Goal: Task Accomplishment & Management: Complete application form

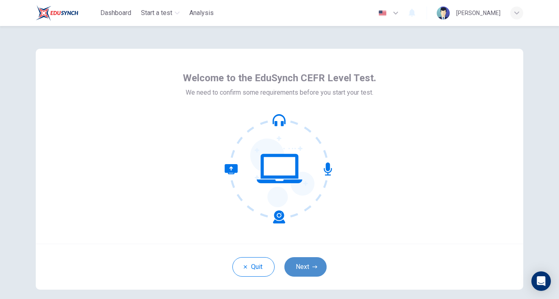
click at [311, 264] on button "Next" at bounding box center [306, 267] width 42 height 20
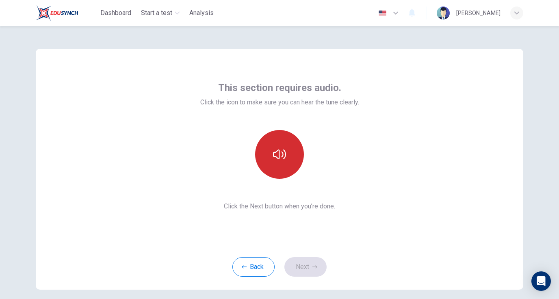
click at [282, 157] on icon "button" at bounding box center [279, 155] width 13 height 10
click at [309, 261] on button "Next" at bounding box center [306, 267] width 42 height 20
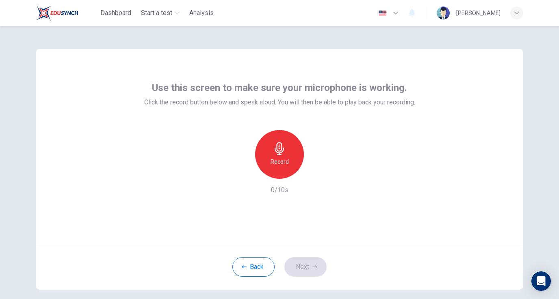
click at [283, 166] on h6 "Record" at bounding box center [280, 162] width 18 height 10
click at [305, 269] on button "Next" at bounding box center [306, 267] width 42 height 20
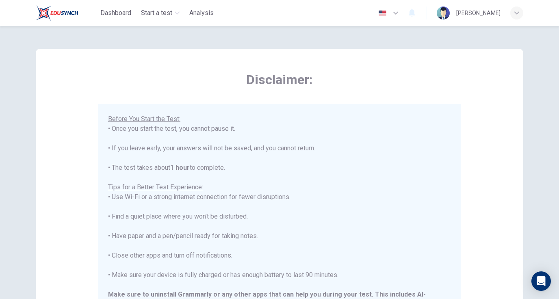
scroll to position [153, 0]
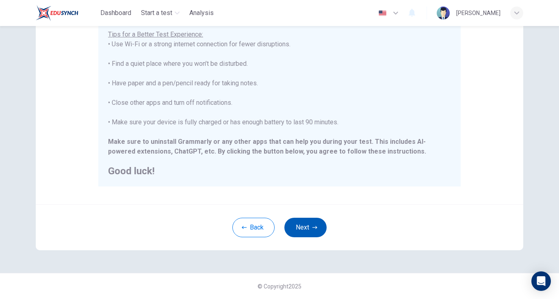
click at [323, 231] on button "Next" at bounding box center [306, 228] width 42 height 20
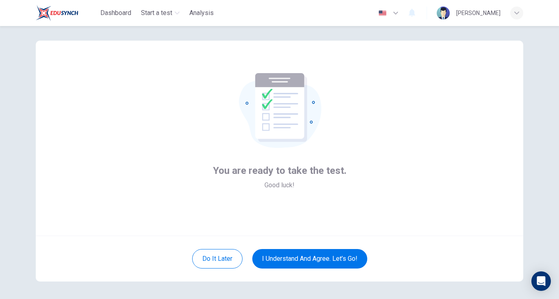
scroll to position [0, 0]
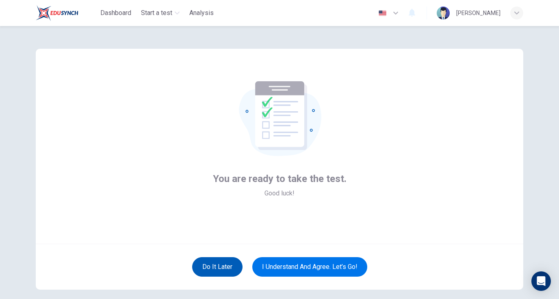
click at [228, 268] on button "Do it later" at bounding box center [217, 267] width 50 height 20
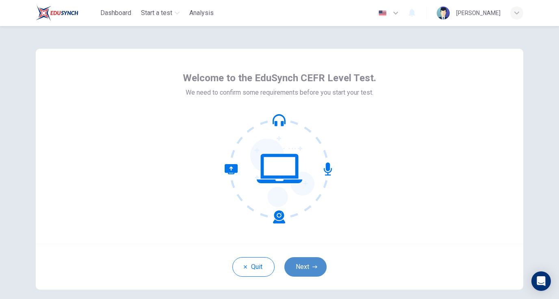
click at [306, 269] on button "Next" at bounding box center [306, 267] width 42 height 20
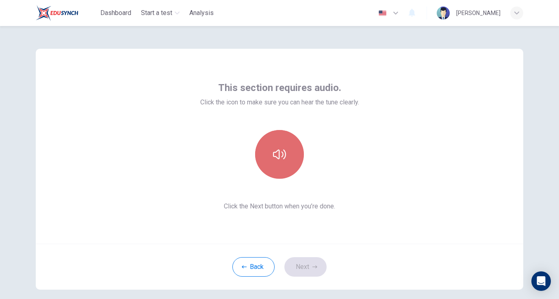
click at [292, 166] on button "button" at bounding box center [279, 154] width 49 height 49
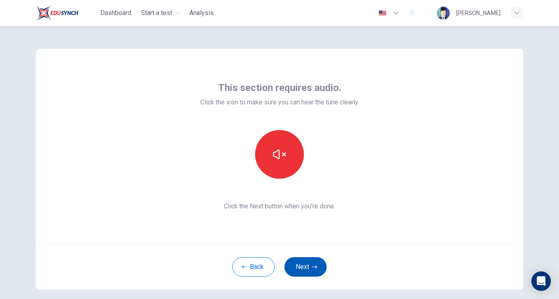
click at [303, 270] on button "Next" at bounding box center [306, 267] width 42 height 20
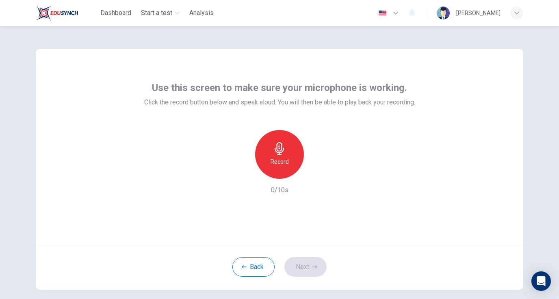
click at [273, 163] on h6 "Record" at bounding box center [280, 162] width 18 height 10
click at [308, 263] on button "Next" at bounding box center [306, 267] width 42 height 20
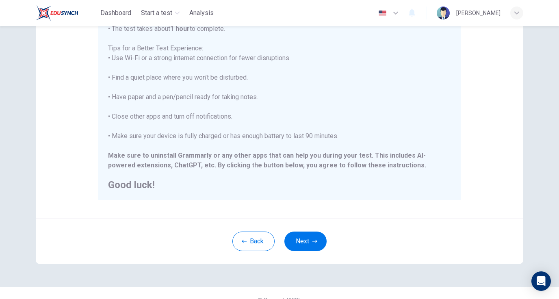
scroll to position [139, 0]
click at [312, 238] on button "Next" at bounding box center [306, 241] width 42 height 20
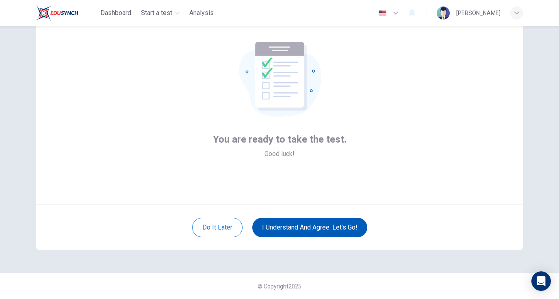
scroll to position [39, 0]
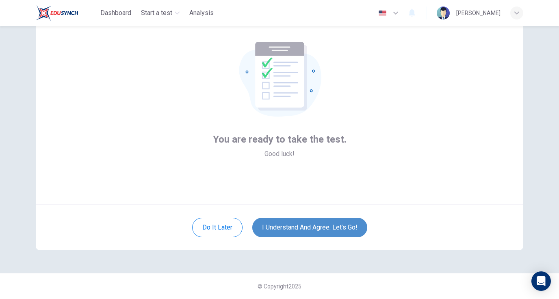
click at [339, 233] on button "I understand and agree. Let’s go!" at bounding box center [310, 228] width 115 height 20
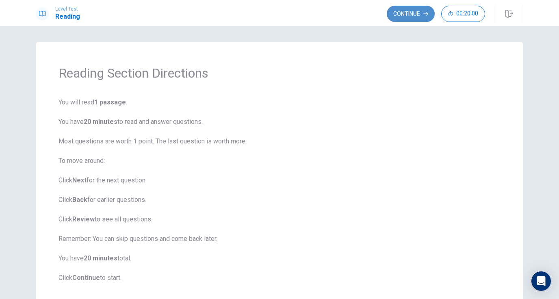
click at [424, 13] on icon "button" at bounding box center [426, 13] width 5 height 5
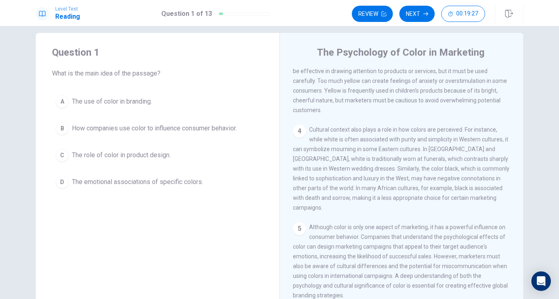
scroll to position [222, 0]
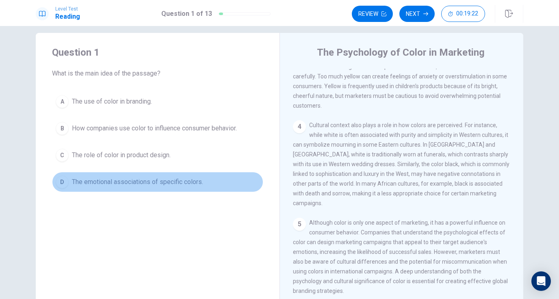
click at [148, 187] on button "D The emotional associations of specific colors." at bounding box center [157, 182] width 211 height 20
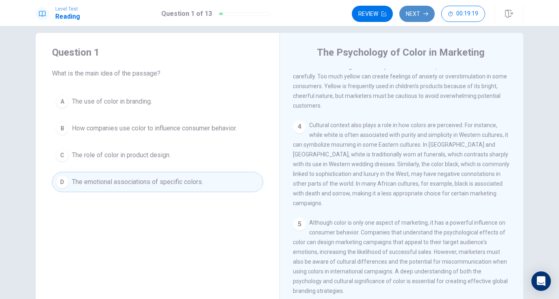
click at [424, 15] on icon "button" at bounding box center [426, 13] width 5 height 5
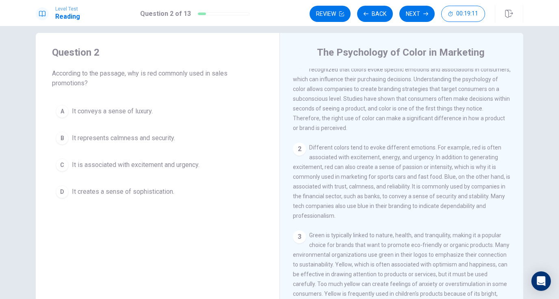
scroll to position [7, 0]
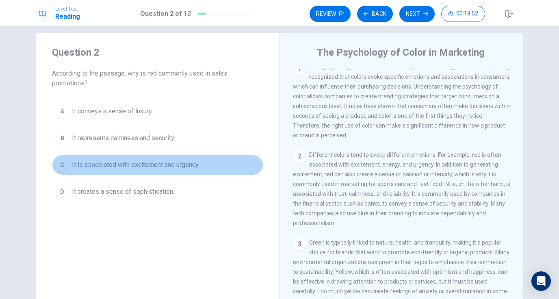
click at [126, 168] on span "It is associated with excitement and urgency." at bounding box center [136, 165] width 128 height 10
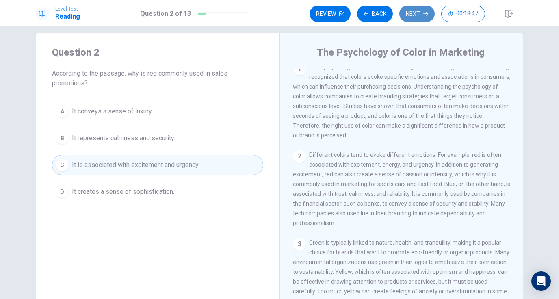
click at [411, 14] on button "Next" at bounding box center [417, 14] width 35 height 16
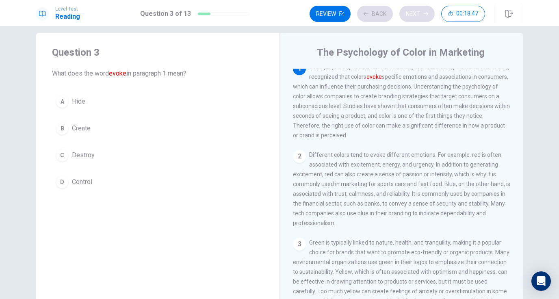
scroll to position [0, 0]
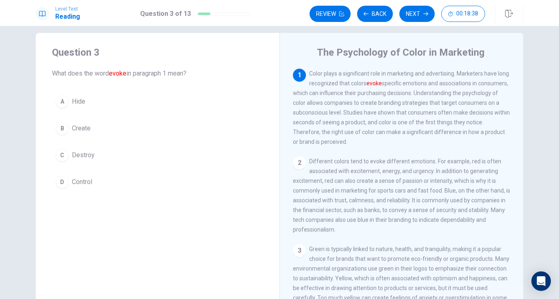
click at [86, 128] on span "Create" at bounding box center [81, 129] width 19 height 10
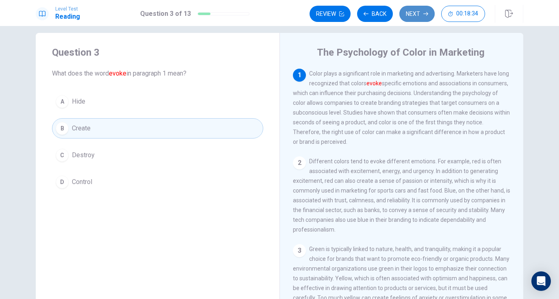
click at [420, 9] on button "Next" at bounding box center [417, 14] width 35 height 16
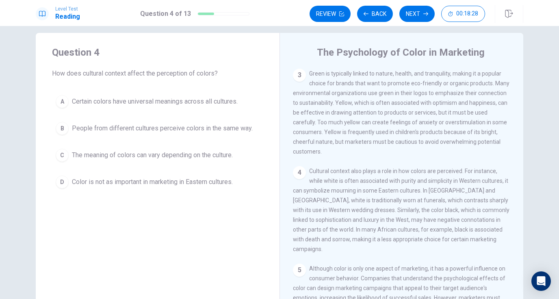
scroll to position [181, 0]
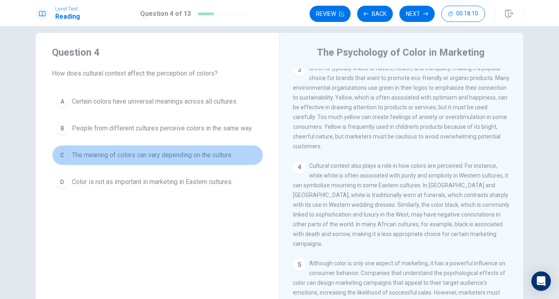
click at [213, 155] on span "The meaning of colors can vary depending on the culture." at bounding box center [152, 155] width 161 height 10
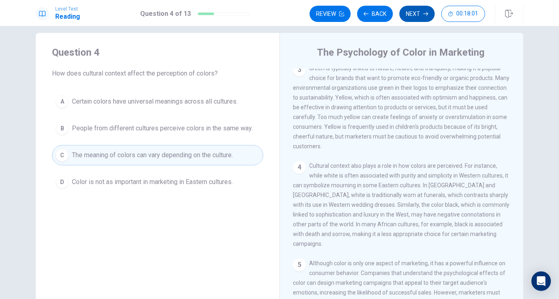
click at [414, 18] on button "Next" at bounding box center [417, 14] width 35 height 16
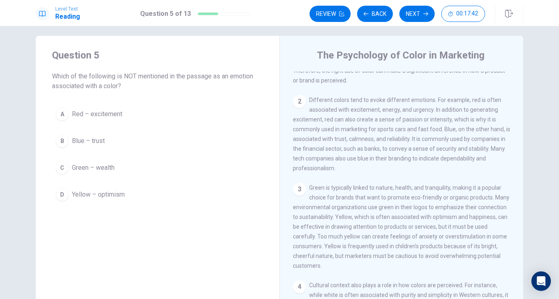
scroll to position [65, 0]
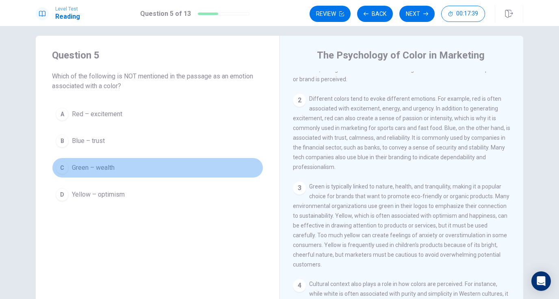
click at [127, 175] on button "C Green – wealth" at bounding box center [157, 168] width 211 height 20
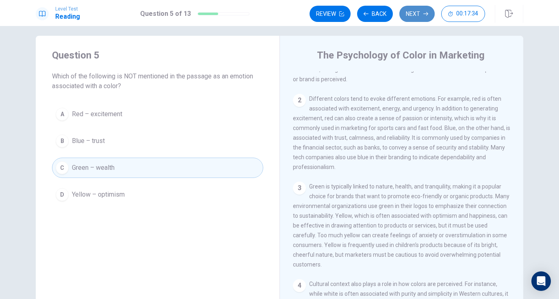
click at [417, 11] on button "Next" at bounding box center [417, 14] width 35 height 16
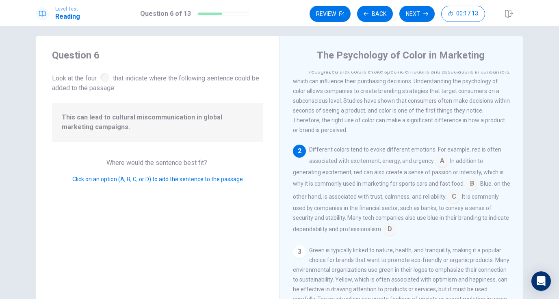
scroll to position [3, 0]
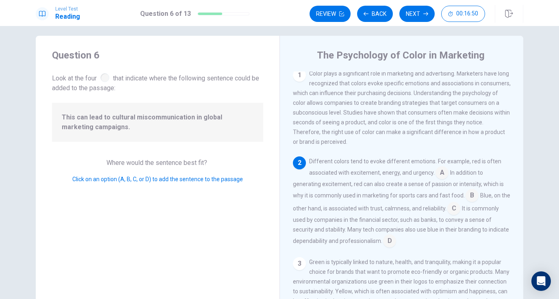
click at [393, 248] on input at bounding box center [389, 241] width 13 height 13
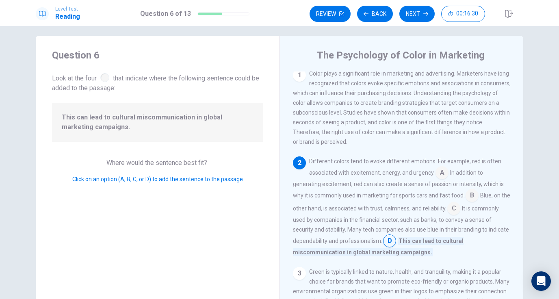
click at [461, 213] on input at bounding box center [454, 209] width 13 height 13
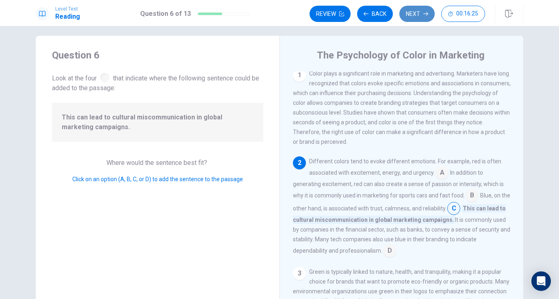
click at [420, 19] on button "Next" at bounding box center [417, 14] width 35 height 16
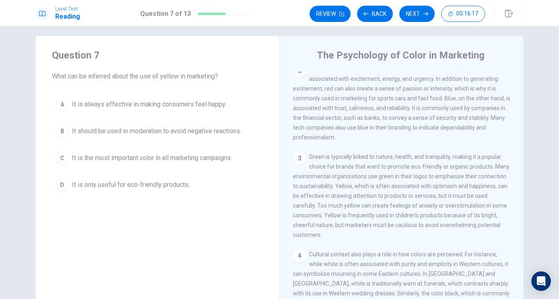
scroll to position [96, 0]
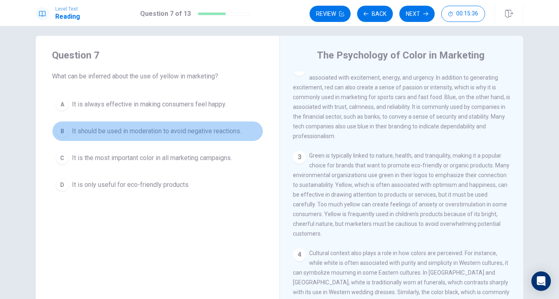
click at [170, 131] on span "It should be used in moderation to avoid negative reactions." at bounding box center [157, 131] width 170 height 10
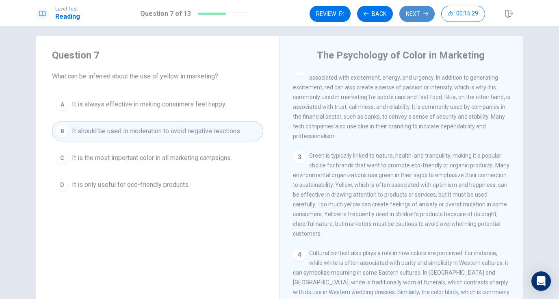
click at [411, 18] on button "Next" at bounding box center [417, 14] width 35 height 16
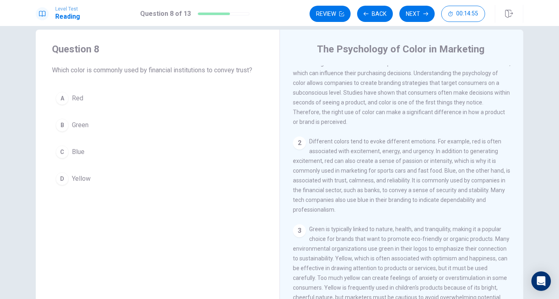
scroll to position [17, 0]
click at [107, 156] on button "C Blue" at bounding box center [157, 152] width 211 height 20
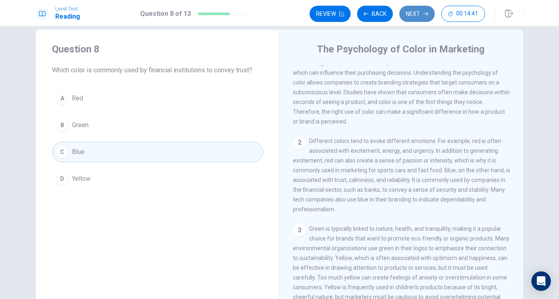
click at [418, 17] on button "Next" at bounding box center [417, 14] width 35 height 16
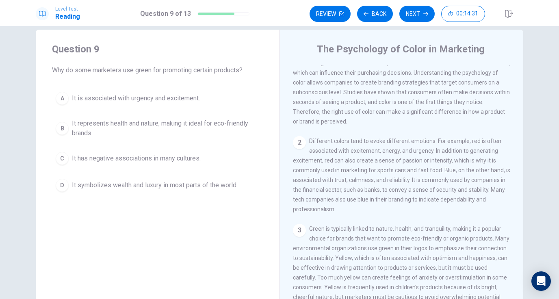
click at [124, 132] on span "It represents health and nature, making it ideal for eco-friendly brands." at bounding box center [166, 129] width 188 height 20
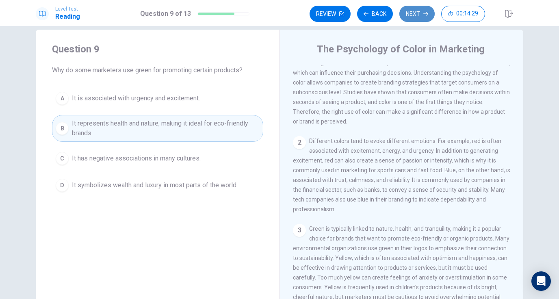
click at [409, 22] on button "Next" at bounding box center [417, 14] width 35 height 16
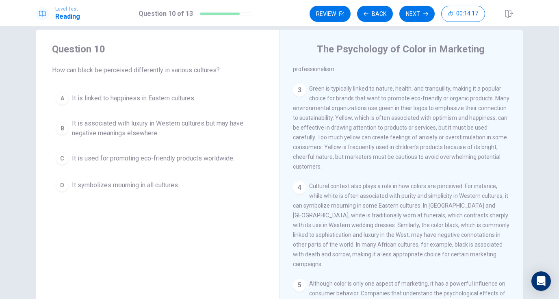
scroll to position [178, 0]
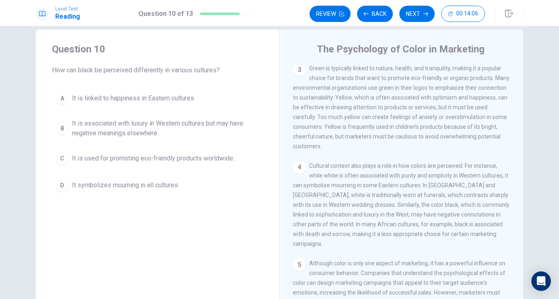
drag, startPoint x: 341, startPoint y: 216, endPoint x: 350, endPoint y: 216, distance: 8.5
click at [350, 216] on span "Cultural context also plays a role in how colors are perceived. For instance, w…" at bounding box center [401, 205] width 217 height 85
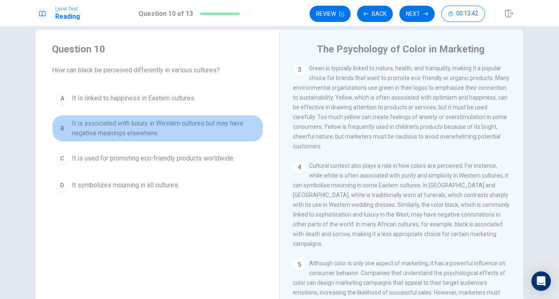
click at [150, 139] on button "B It is associated with luxury in Western cultures but may have negative meanin…" at bounding box center [157, 128] width 211 height 27
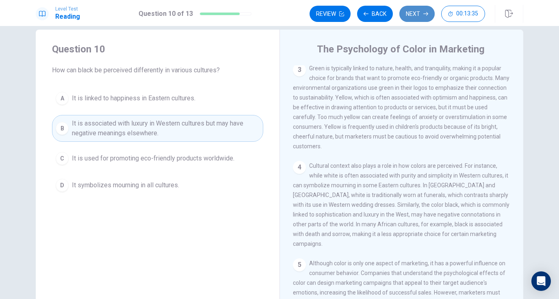
click at [423, 14] on button "Next" at bounding box center [417, 14] width 35 height 16
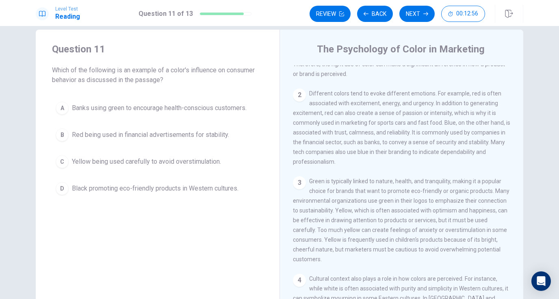
scroll to position [52, 0]
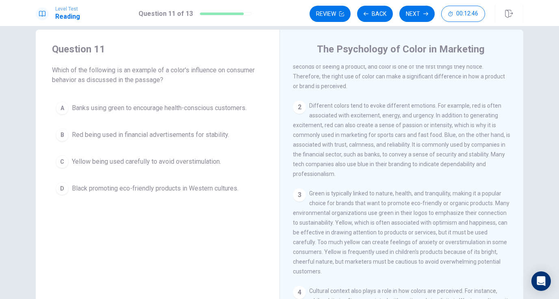
click at [211, 168] on button "C Yellow being used carefully to avoid overstimulation." at bounding box center [157, 162] width 211 height 20
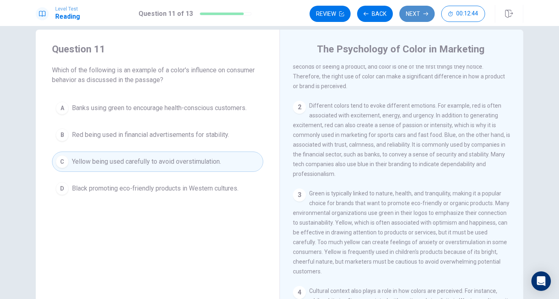
click at [427, 11] on icon "button" at bounding box center [426, 13] width 5 height 5
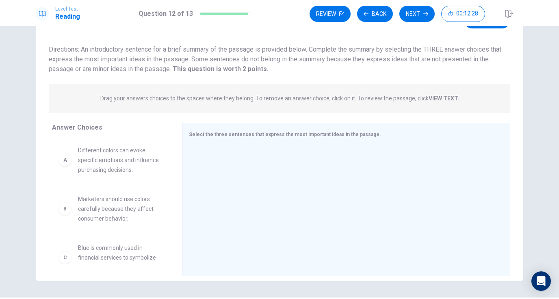
scroll to position [53, 0]
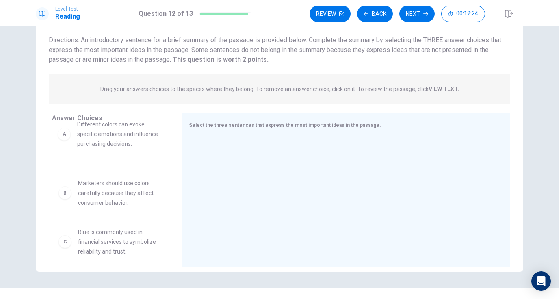
drag, startPoint x: 99, startPoint y: 144, endPoint x: 100, endPoint y: 128, distance: 16.3
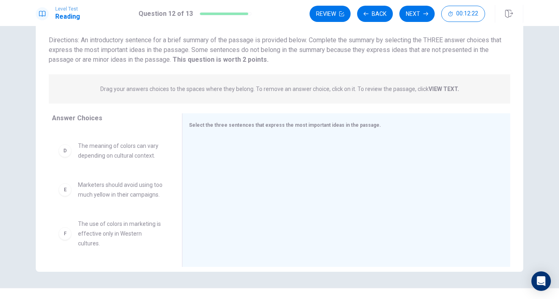
scroll to position [0, 0]
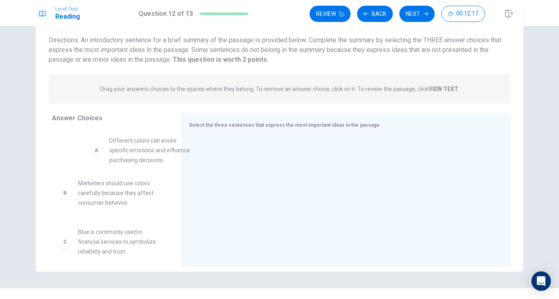
drag, startPoint x: 128, startPoint y: 158, endPoint x: 163, endPoint y: 155, distance: 35.2
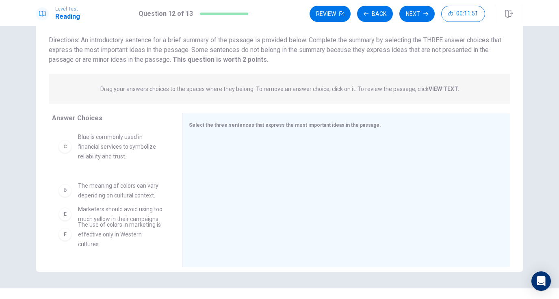
scroll to position [102, 0]
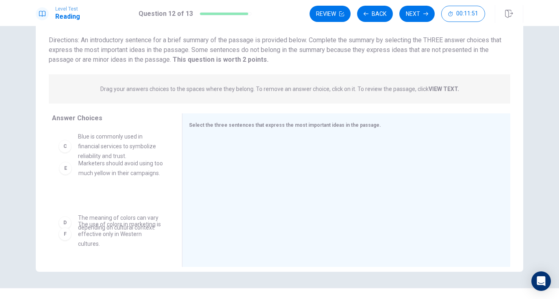
drag, startPoint x: 86, startPoint y: 232, endPoint x: 86, endPoint y: 169, distance: 63.0
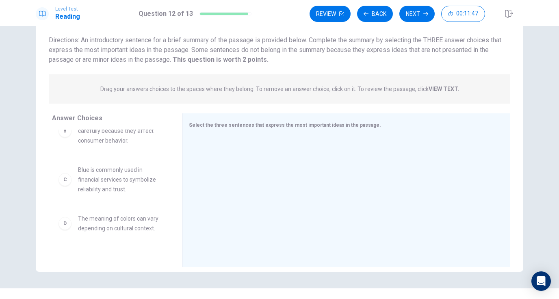
scroll to position [0, 0]
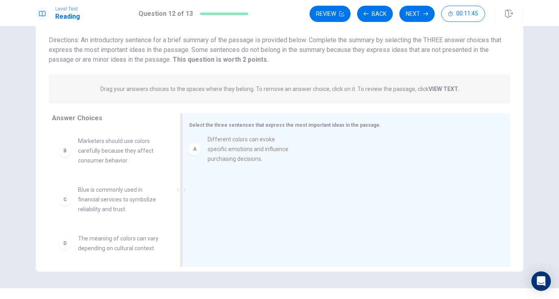
drag, startPoint x: 104, startPoint y: 152, endPoint x: 240, endPoint y: 150, distance: 135.8
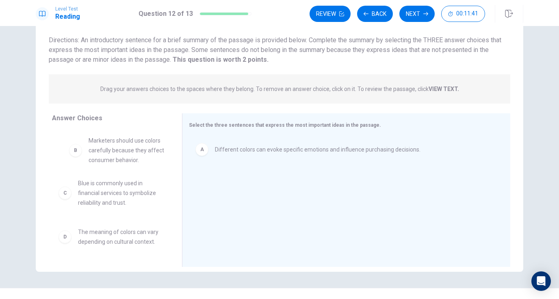
drag, startPoint x: 123, startPoint y: 159, endPoint x: 128, endPoint y: 159, distance: 5.8
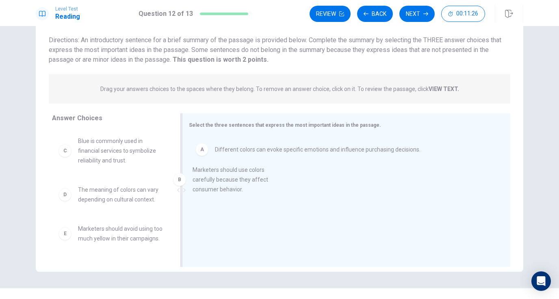
drag, startPoint x: 128, startPoint y: 159, endPoint x: 253, endPoint y: 181, distance: 126.9
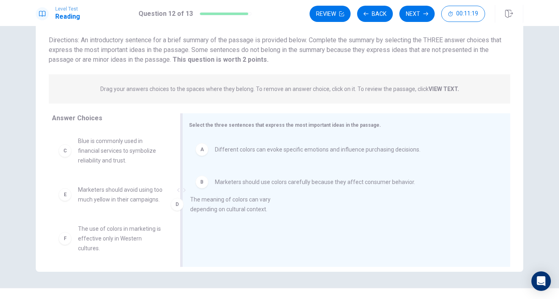
drag, startPoint x: 128, startPoint y: 202, endPoint x: 249, endPoint y: 212, distance: 121.6
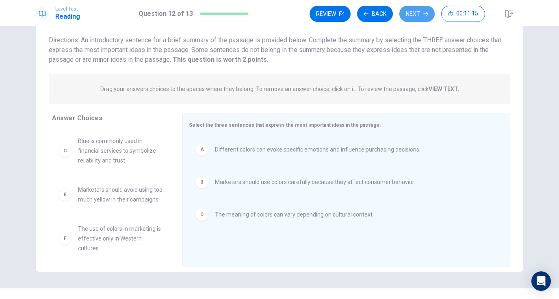
click at [407, 19] on button "Next" at bounding box center [417, 14] width 35 height 16
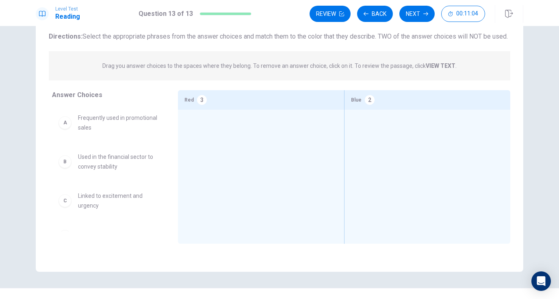
scroll to position [0, 0]
drag, startPoint x: 119, startPoint y: 219, endPoint x: 291, endPoint y: 144, distance: 187.0
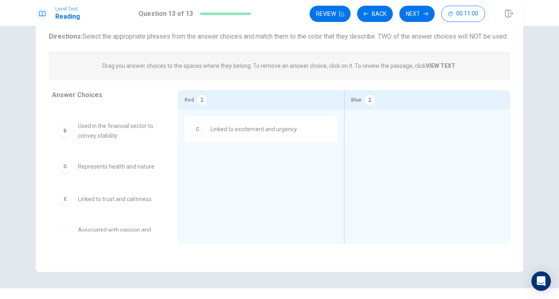
scroll to position [31, 0]
drag, startPoint x: 120, startPoint y: 213, endPoint x: 404, endPoint y: 136, distance: 293.6
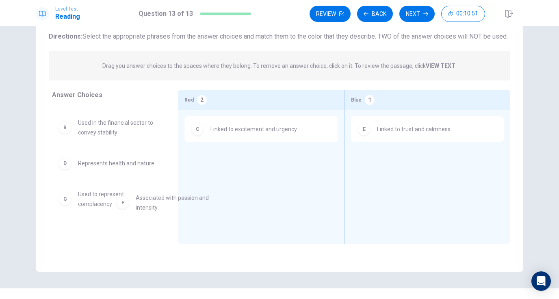
scroll to position [35, 0]
drag, startPoint x: 132, startPoint y: 214, endPoint x: 303, endPoint y: 196, distance: 172.5
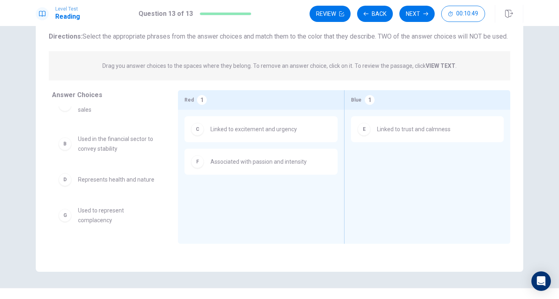
scroll to position [11, 0]
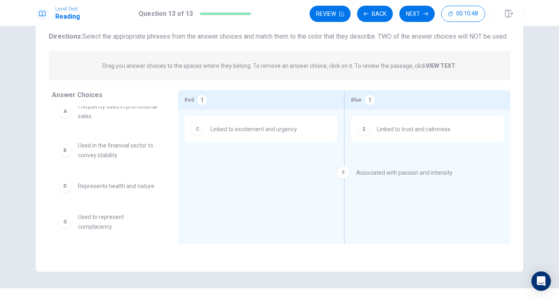
drag, startPoint x: 227, startPoint y: 176, endPoint x: 375, endPoint y: 177, distance: 148.0
drag, startPoint x: 396, startPoint y: 179, endPoint x: 231, endPoint y: 195, distance: 166.2
drag, startPoint x: 222, startPoint y: 182, endPoint x: 113, endPoint y: 211, distance: 113.0
drag, startPoint x: 107, startPoint y: 233, endPoint x: 267, endPoint y: 162, distance: 174.8
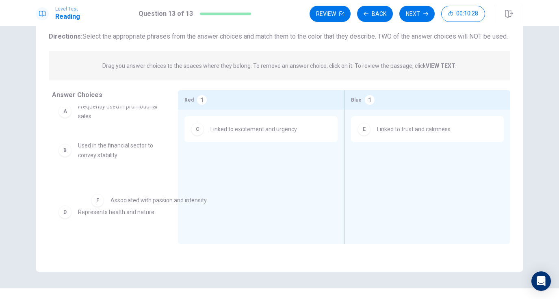
drag, startPoint x: 250, startPoint y: 177, endPoint x: 144, endPoint y: 207, distance: 110.3
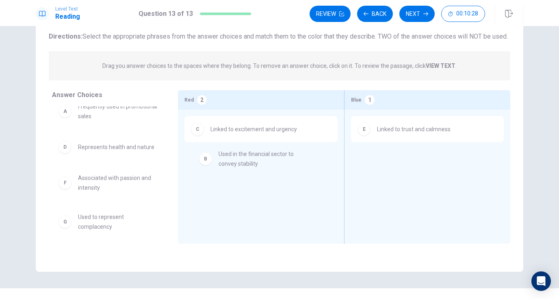
drag, startPoint x: 115, startPoint y: 170, endPoint x: 266, endPoint y: 168, distance: 150.0
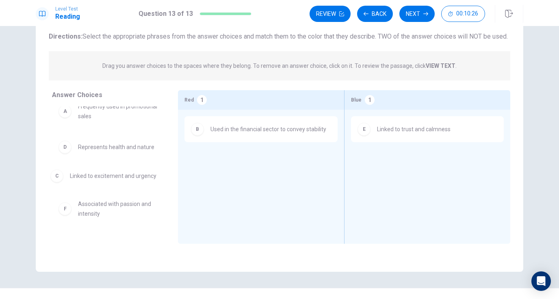
drag, startPoint x: 259, startPoint y: 180, endPoint x: 90, endPoint y: 187, distance: 169.3
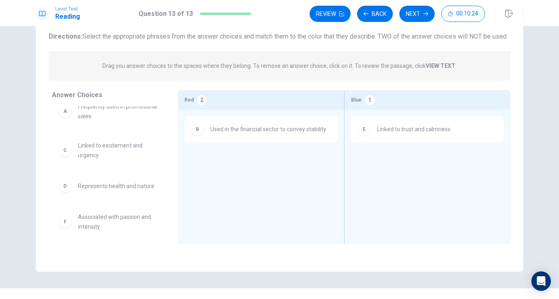
scroll to position [0, 0]
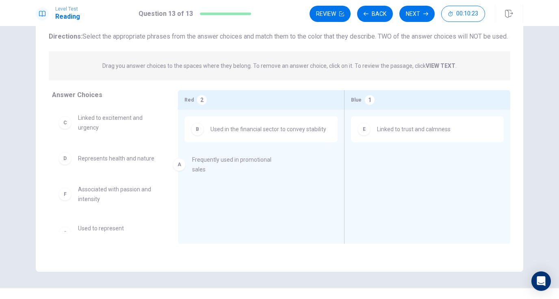
drag, startPoint x: 121, startPoint y: 141, endPoint x: 246, endPoint y: 176, distance: 130.4
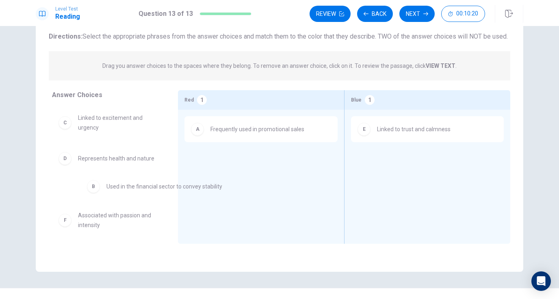
drag, startPoint x: 247, startPoint y: 177, endPoint x: 115, endPoint y: 195, distance: 133.7
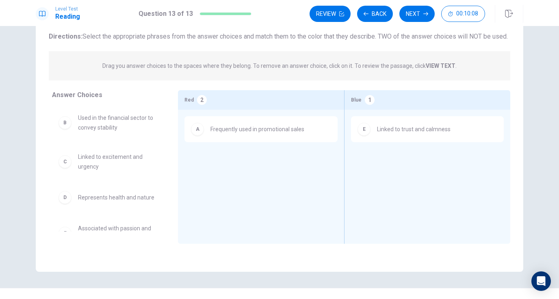
drag, startPoint x: 198, startPoint y: 108, endPoint x: 245, endPoint y: 115, distance: 47.3
click at [245, 110] on div "Red 2" at bounding box center [261, 100] width 166 height 20
drag, startPoint x: 114, startPoint y: 176, endPoint x: 372, endPoint y: 172, distance: 257.8
drag, startPoint x: 398, startPoint y: 173, endPoint x: 272, endPoint y: 174, distance: 125.2
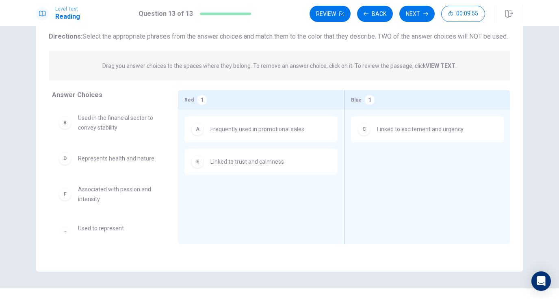
click at [243, 160] on div "E Linked to trust and calmness" at bounding box center [261, 162] width 153 height 26
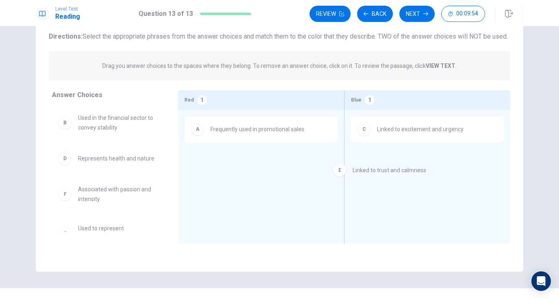
drag, startPoint x: 243, startPoint y: 160, endPoint x: 407, endPoint y: 152, distance: 164.1
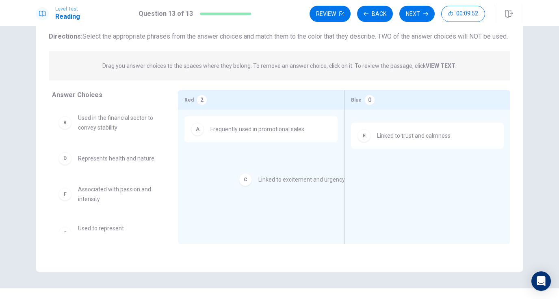
drag, startPoint x: 411, startPoint y: 139, endPoint x: 274, endPoint y: 176, distance: 142.4
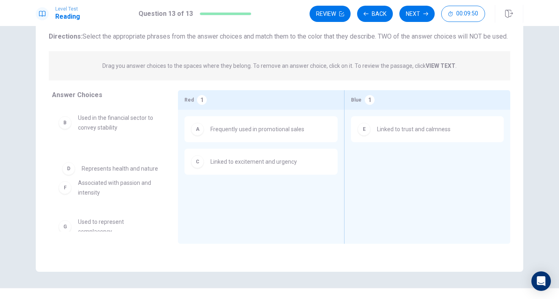
drag, startPoint x: 115, startPoint y: 177, endPoint x: 122, endPoint y: 174, distance: 7.3
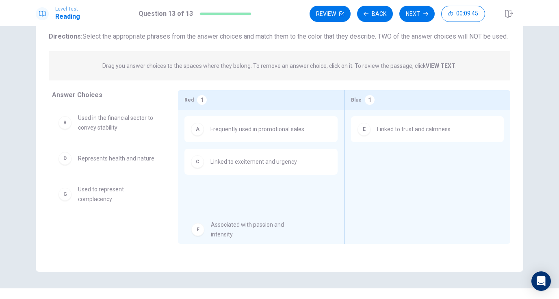
drag, startPoint x: 104, startPoint y: 205, endPoint x: 243, endPoint y: 232, distance: 141.2
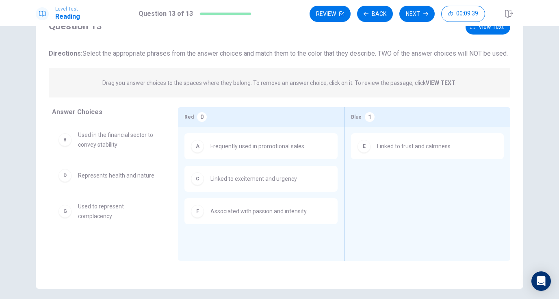
scroll to position [39, 0]
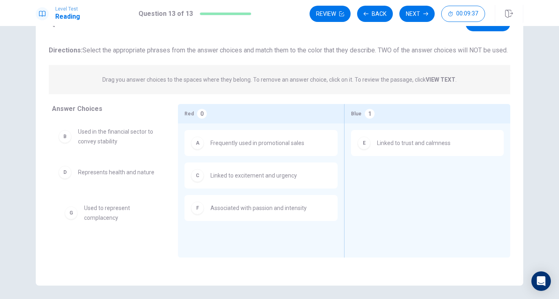
drag, startPoint x: 105, startPoint y: 216, endPoint x: 113, endPoint y: 211, distance: 9.5
drag, startPoint x: 117, startPoint y: 189, endPoint x: 122, endPoint y: 190, distance: 5.0
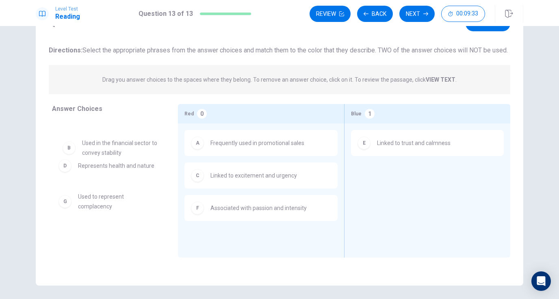
drag, startPoint x: 113, startPoint y: 144, endPoint x: 119, endPoint y: 146, distance: 6.3
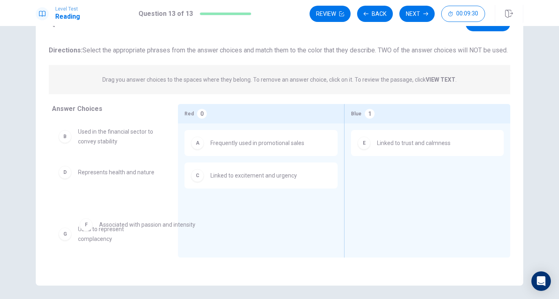
drag, startPoint x: 287, startPoint y: 226, endPoint x: 91, endPoint y: 215, distance: 195.9
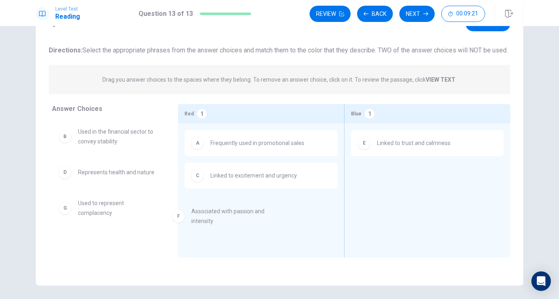
drag, startPoint x: 114, startPoint y: 221, endPoint x: 230, endPoint y: 219, distance: 115.9
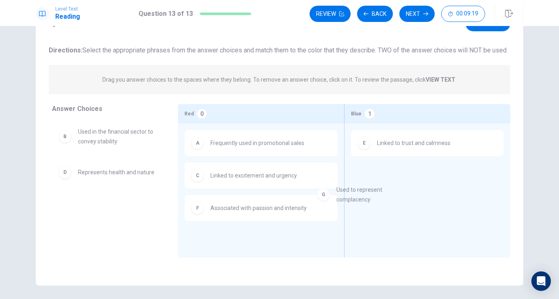
drag, startPoint x: 125, startPoint y: 226, endPoint x: 387, endPoint y: 202, distance: 263.4
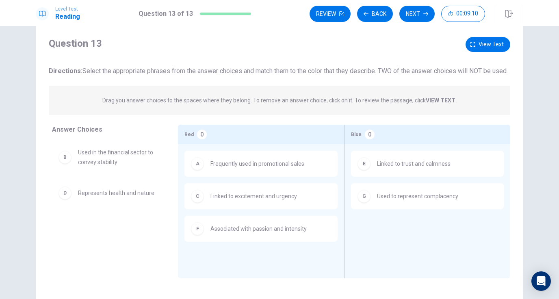
scroll to position [0, 0]
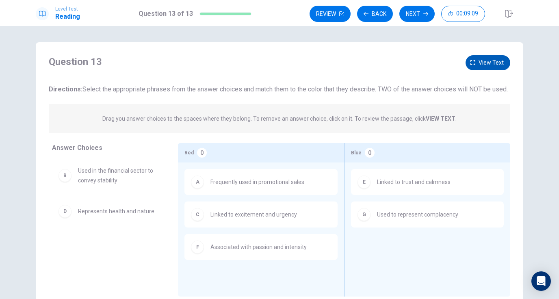
click at [478, 61] on button "View text" at bounding box center [488, 62] width 45 height 15
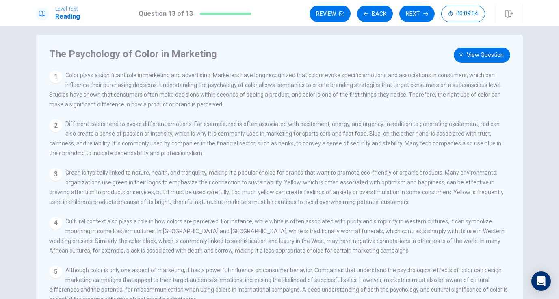
scroll to position [9, 0]
click at [478, 57] on span "View question" at bounding box center [485, 55] width 37 height 10
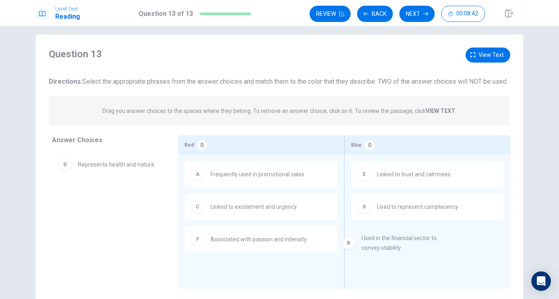
drag, startPoint x: 113, startPoint y: 181, endPoint x: 399, endPoint y: 245, distance: 293.8
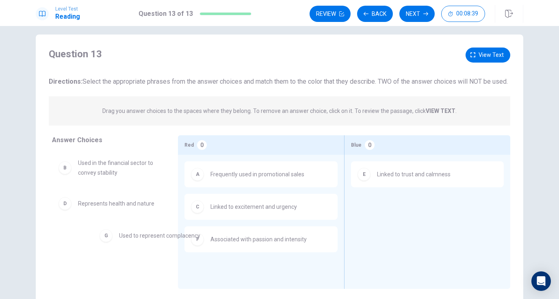
drag, startPoint x: 415, startPoint y: 221, endPoint x: 119, endPoint y: 247, distance: 296.7
drag, startPoint x: 130, startPoint y: 177, endPoint x: 420, endPoint y: 224, distance: 293.3
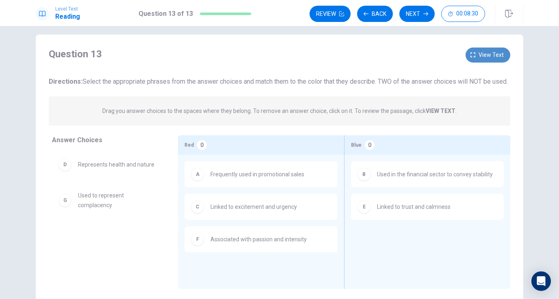
click at [485, 54] on span "View text" at bounding box center [491, 55] width 25 height 10
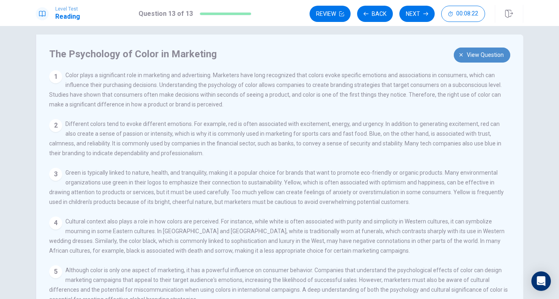
click at [472, 53] on span "View question" at bounding box center [485, 55] width 37 height 10
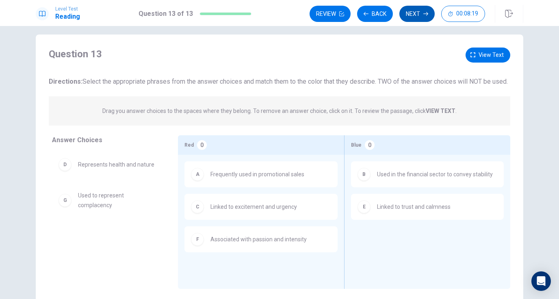
click at [411, 13] on button "Next" at bounding box center [417, 14] width 35 height 16
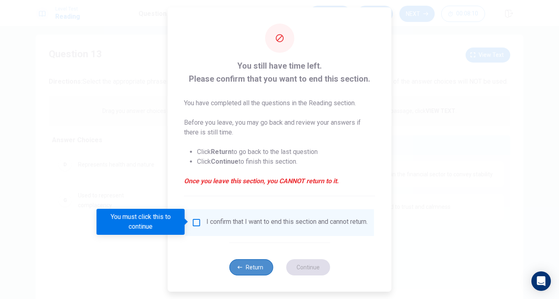
click at [262, 269] on button "Return" at bounding box center [251, 267] width 44 height 16
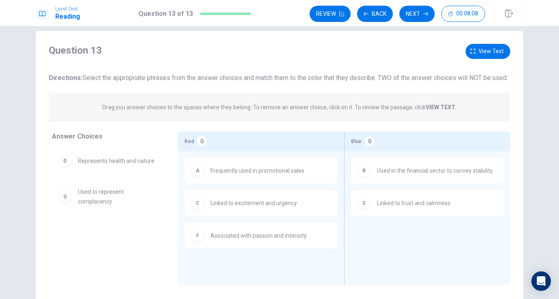
scroll to position [0, 0]
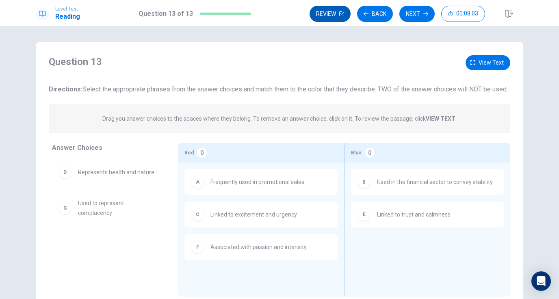
click at [328, 17] on button "Review" at bounding box center [330, 14] width 41 height 16
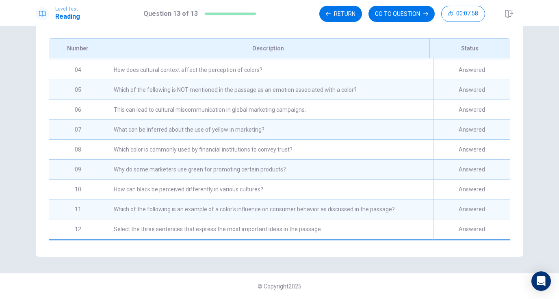
scroll to position [83, 0]
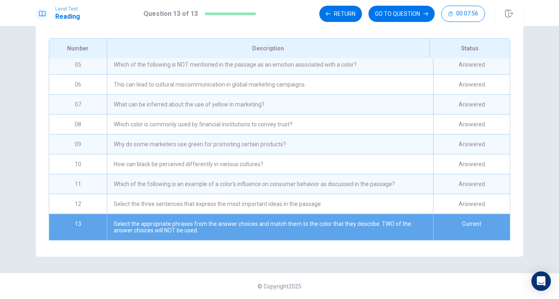
click at [460, 235] on div "Current" at bounding box center [471, 227] width 77 height 26
click at [446, 177] on div "Answered" at bounding box center [471, 184] width 77 height 20
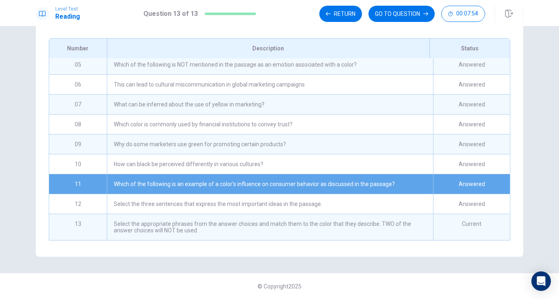
click at [444, 183] on div "Answered" at bounding box center [471, 184] width 77 height 20
click at [389, 12] on button "GO TO QUESTION" at bounding box center [402, 14] width 66 height 16
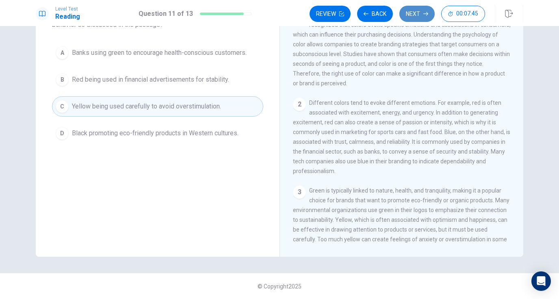
click at [422, 16] on button "Next" at bounding box center [417, 14] width 35 height 16
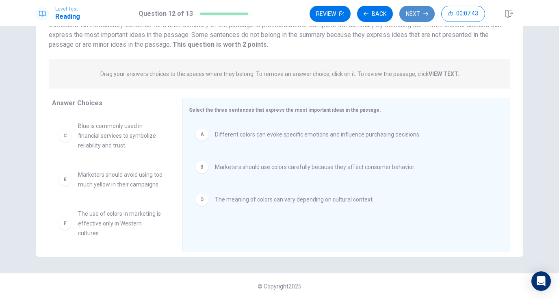
click at [425, 16] on button "Next" at bounding box center [417, 14] width 35 height 16
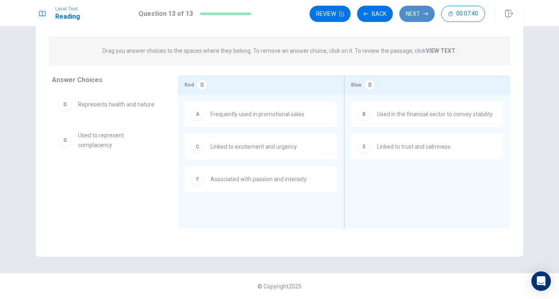
click at [424, 16] on button "Next" at bounding box center [417, 14] width 35 height 16
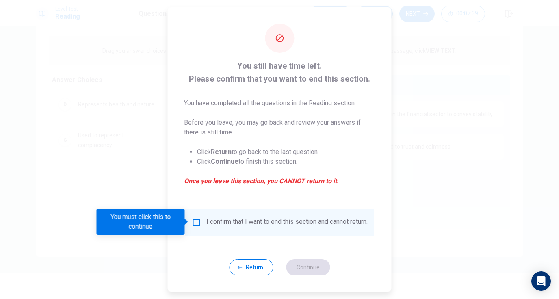
click at [227, 228] on div "I confirm that I want to end this section and cannot return." at bounding box center [287, 223] width 161 height 10
click at [194, 222] on input "You must click this to continue" at bounding box center [197, 223] width 10 height 10
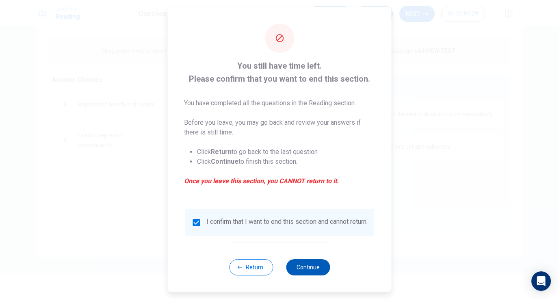
click at [322, 270] on button "Continue" at bounding box center [308, 267] width 44 height 16
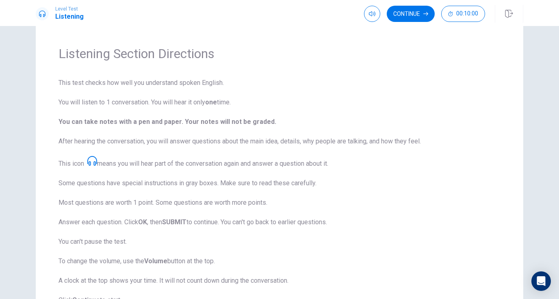
scroll to position [21, 0]
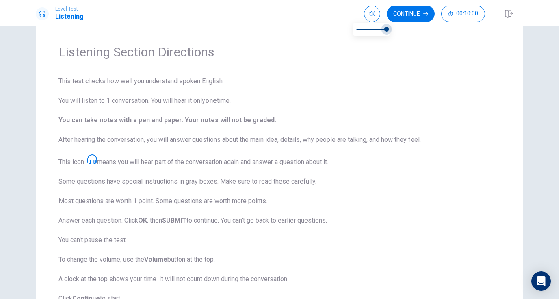
drag, startPoint x: 386, startPoint y: 28, endPoint x: 398, endPoint y: 29, distance: 11.5
click at [398, 29] on body "Level Test Listening Continue 00:10:00 00:10:00 Continue Listening Section Dire…" at bounding box center [279, 149] width 559 height 299
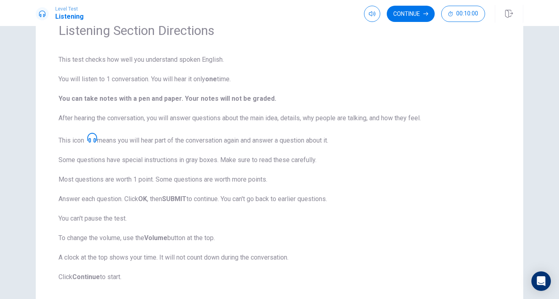
scroll to position [90, 0]
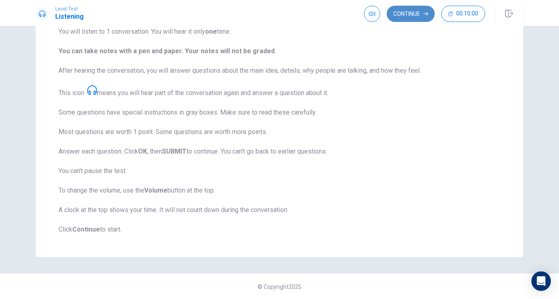
click at [410, 17] on button "Continue" at bounding box center [411, 14] width 48 height 16
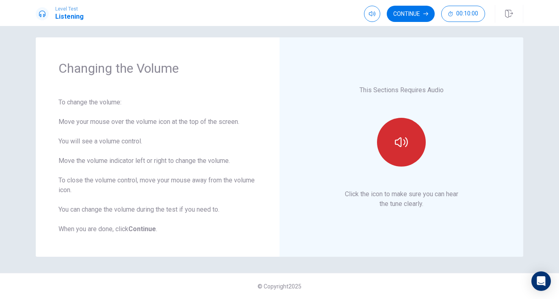
click at [400, 152] on button "button" at bounding box center [401, 142] width 49 height 49
click at [397, 146] on icon "button" at bounding box center [401, 142] width 13 height 13
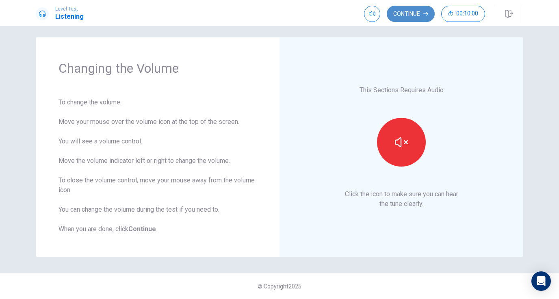
click at [420, 19] on button "Continue" at bounding box center [411, 14] width 48 height 16
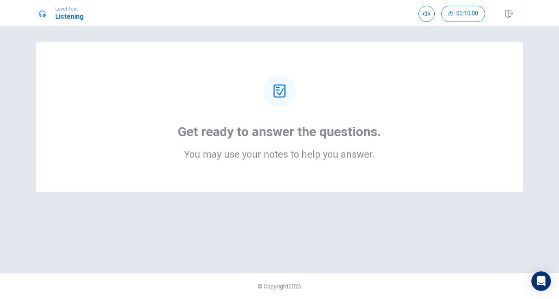
click at [327, 99] on div "Get ready to answer the questions. You may use your notes to help you answer." at bounding box center [279, 117] width 423 height 85
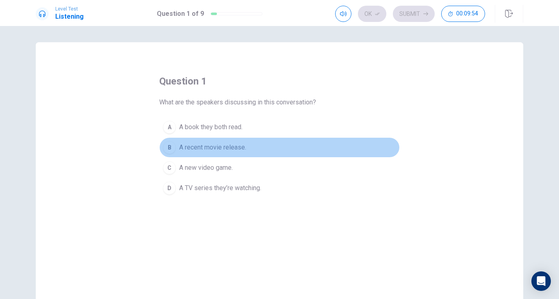
click at [227, 147] on span "A recent movie release." at bounding box center [212, 148] width 67 height 10
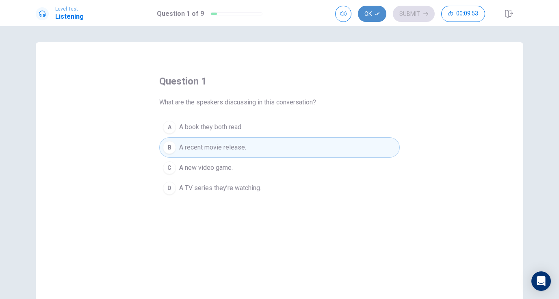
click at [377, 11] on icon "button" at bounding box center [377, 13] width 5 height 5
click at [412, 20] on button "Submit" at bounding box center [414, 14] width 42 height 16
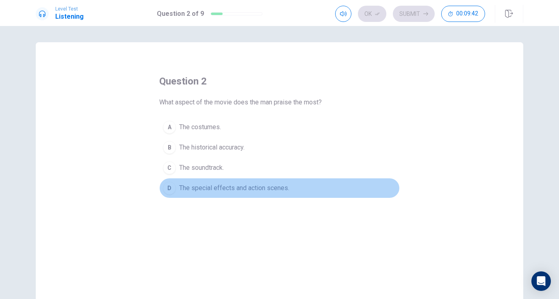
click at [274, 196] on button "D The special effects and action scenes." at bounding box center [279, 188] width 241 height 20
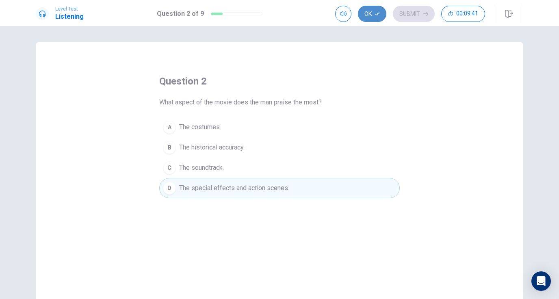
click at [383, 13] on button "Ok" at bounding box center [372, 14] width 28 height 16
click at [408, 13] on button "Submit" at bounding box center [414, 14] width 42 height 16
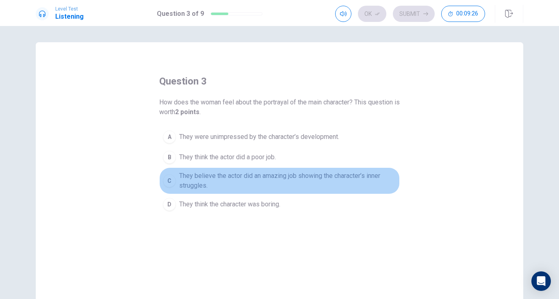
click at [298, 183] on span "They believe the actor did an amazing job showing the character’s inner struggl…" at bounding box center [287, 181] width 217 height 20
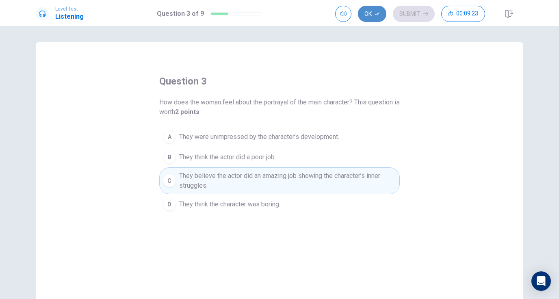
click at [366, 12] on button "Ok" at bounding box center [372, 14] width 28 height 16
click at [426, 15] on icon "button" at bounding box center [426, 13] width 5 height 5
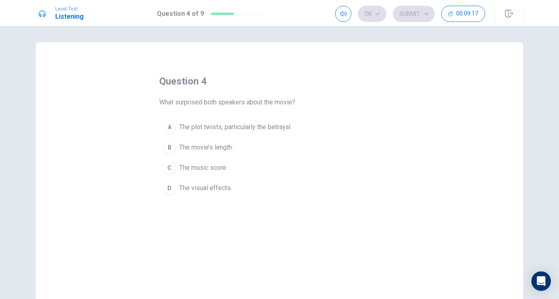
click at [251, 130] on span "The plot twists, particularly the betrayal." at bounding box center [235, 127] width 113 height 10
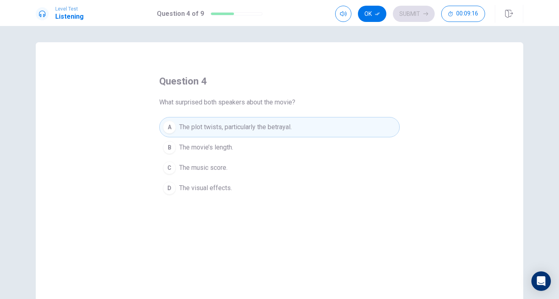
click at [249, 155] on button "B The movie’s length." at bounding box center [279, 147] width 241 height 20
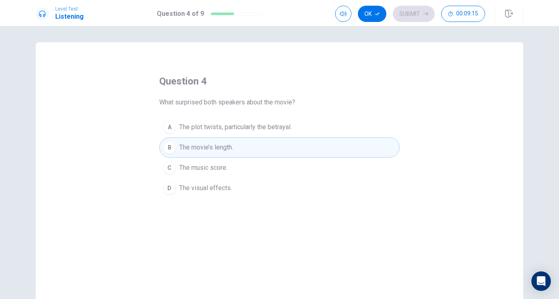
click at [249, 133] on button "A The plot twists, particularly the betrayal." at bounding box center [279, 127] width 241 height 20
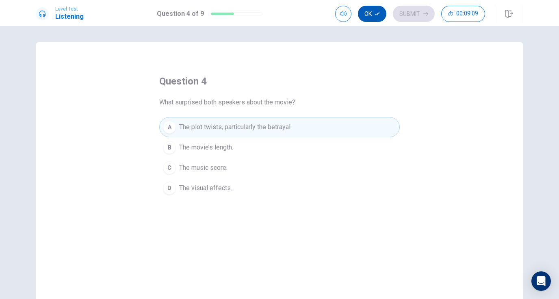
click at [373, 9] on button "Ok" at bounding box center [372, 14] width 28 height 16
click at [424, 16] on icon "button" at bounding box center [426, 13] width 5 height 5
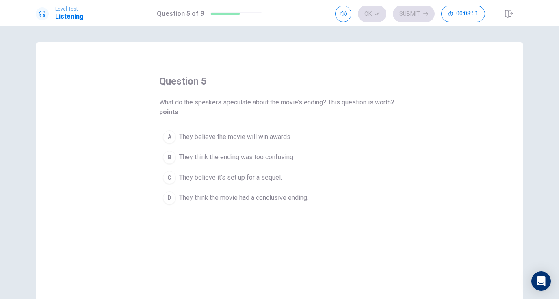
click at [299, 203] on button "D They think the movie had a conclusive ending." at bounding box center [279, 198] width 241 height 20
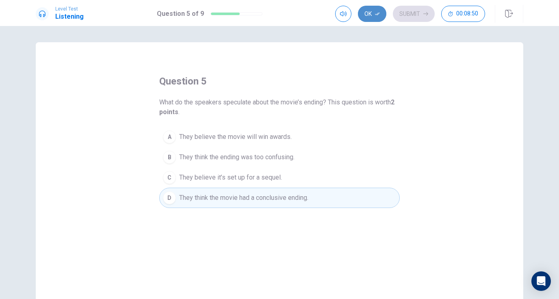
click at [377, 18] on button "Ok" at bounding box center [372, 14] width 28 height 16
click at [420, 13] on button "Submit" at bounding box center [414, 14] width 42 height 16
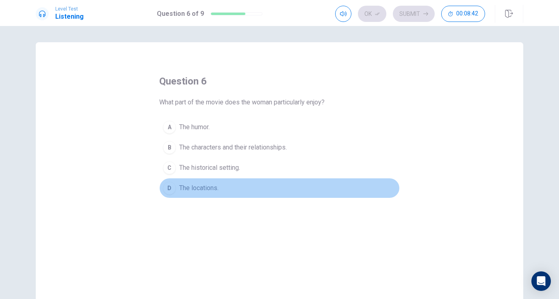
click at [219, 186] on span "The locations." at bounding box center [198, 188] width 39 height 10
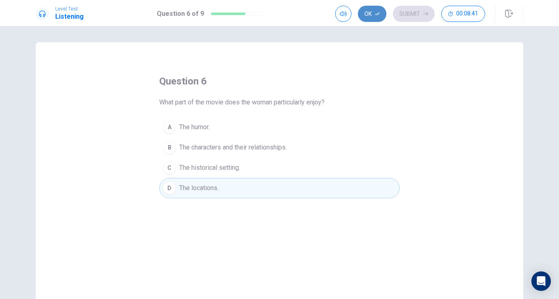
click at [374, 19] on button "Ok" at bounding box center [372, 14] width 28 height 16
click at [413, 18] on button "Submit" at bounding box center [414, 14] width 42 height 16
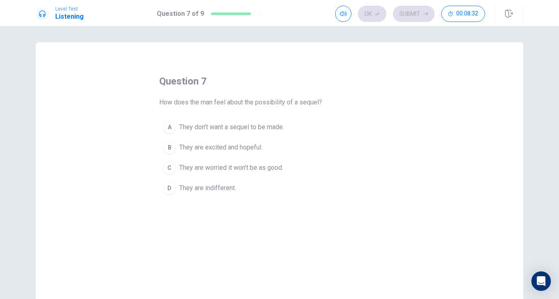
click at [233, 152] on span "They are excited and hopeful." at bounding box center [220, 148] width 83 height 10
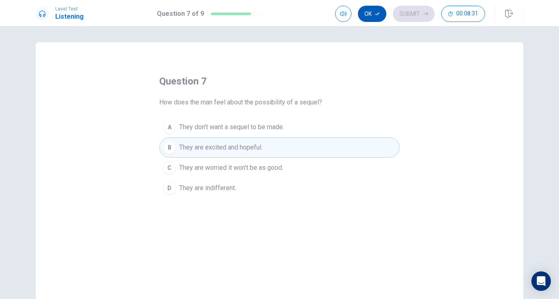
click at [371, 20] on button "Ok" at bounding box center [372, 14] width 28 height 16
click at [405, 19] on button "Submit" at bounding box center [414, 14] width 42 height 16
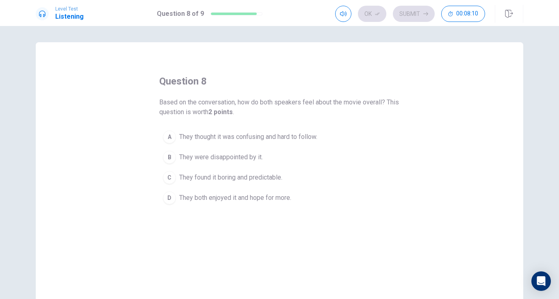
click at [261, 199] on span "They both enjoyed it and hope for more." at bounding box center [235, 198] width 112 height 10
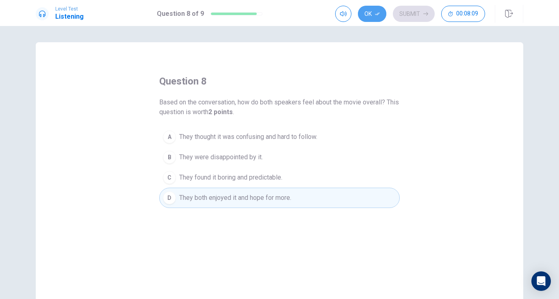
click at [378, 10] on button "Ok" at bounding box center [372, 14] width 28 height 16
click at [403, 9] on button "Submit" at bounding box center [414, 14] width 42 height 16
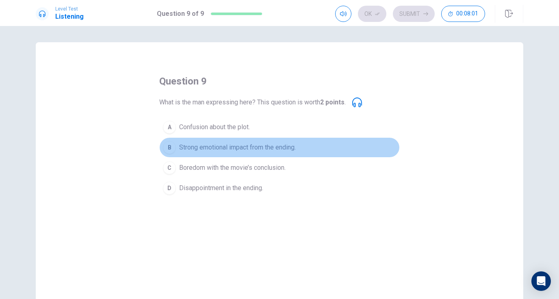
click at [220, 148] on span "Strong emotional impact from the ending." at bounding box center [237, 148] width 117 height 10
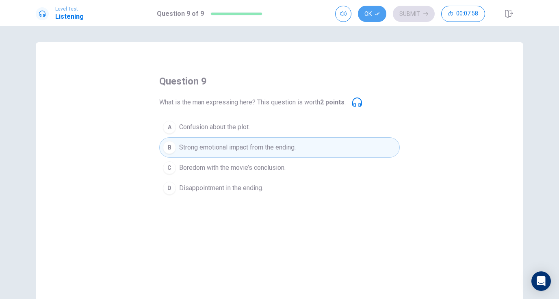
drag, startPoint x: 381, startPoint y: 15, endPoint x: 386, endPoint y: 15, distance: 5.3
click at [381, 15] on button "Ok" at bounding box center [372, 14] width 28 height 16
click at [405, 18] on button "Submit" at bounding box center [414, 14] width 42 height 16
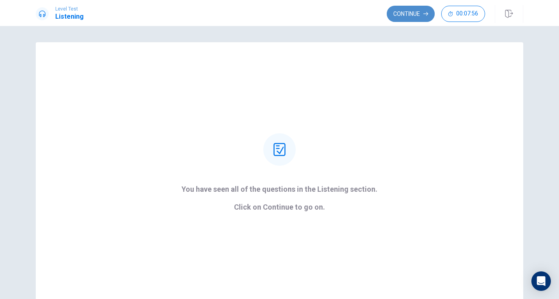
click at [405, 11] on button "Continue" at bounding box center [411, 14] width 48 height 16
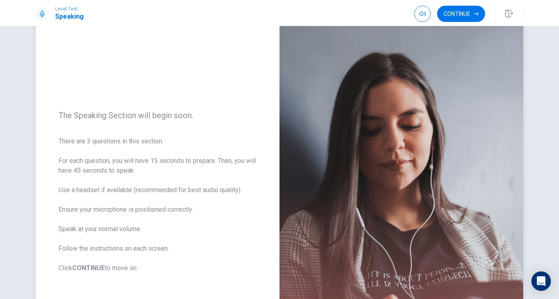
scroll to position [40, 0]
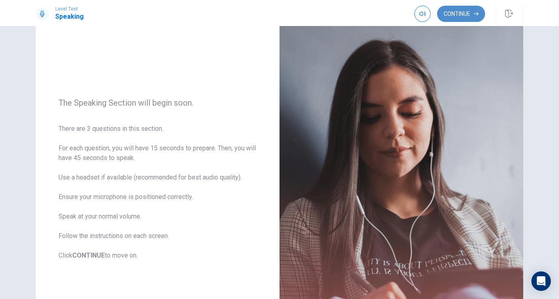
click at [446, 13] on button "Continue" at bounding box center [462, 14] width 48 height 16
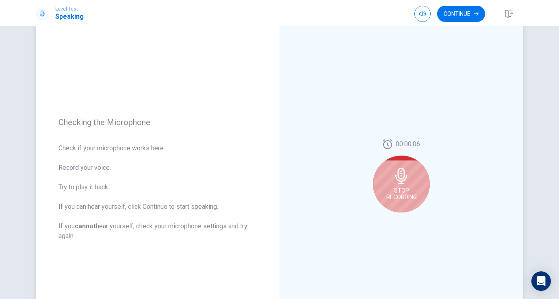
click at [401, 205] on div "Stop Recording" at bounding box center [401, 184] width 57 height 57
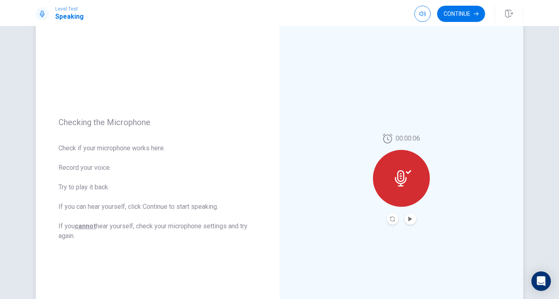
click at [407, 216] on button "Play Audio" at bounding box center [410, 218] width 11 height 11
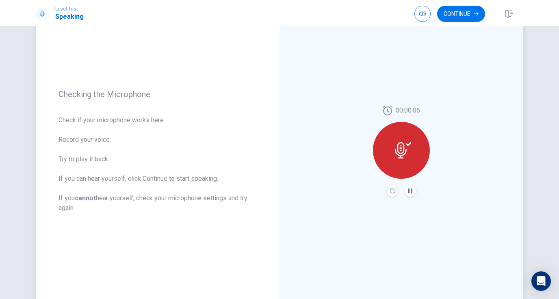
scroll to position [7, 0]
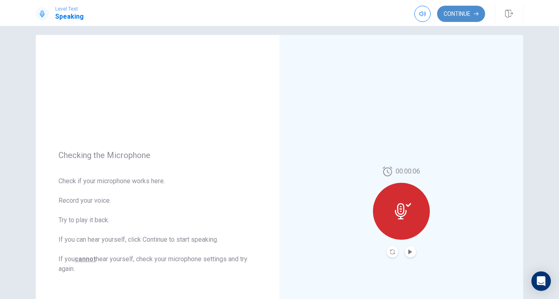
click at [477, 13] on icon "button" at bounding box center [476, 13] width 5 height 5
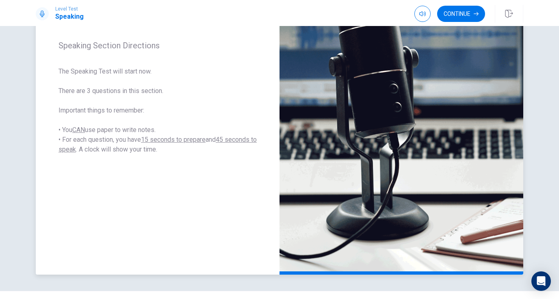
scroll to position [140, 0]
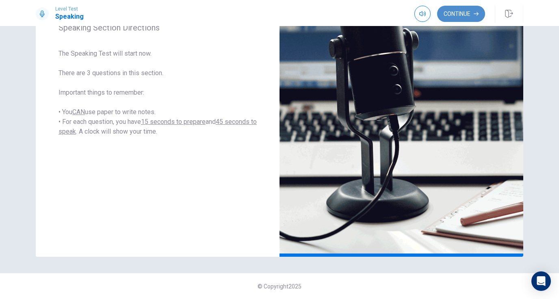
click at [477, 19] on button "Continue" at bounding box center [462, 14] width 48 height 16
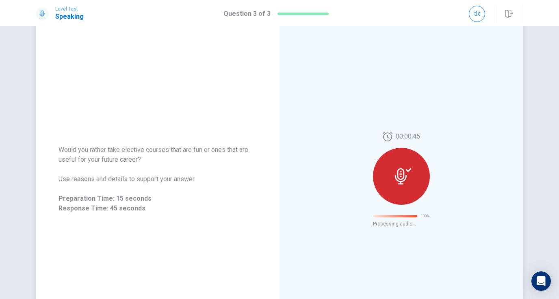
scroll to position [0, 0]
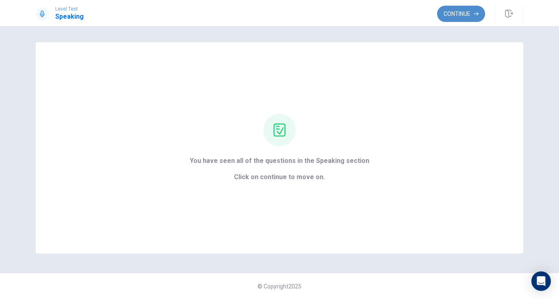
click at [462, 12] on button "Continue" at bounding box center [462, 14] width 48 height 16
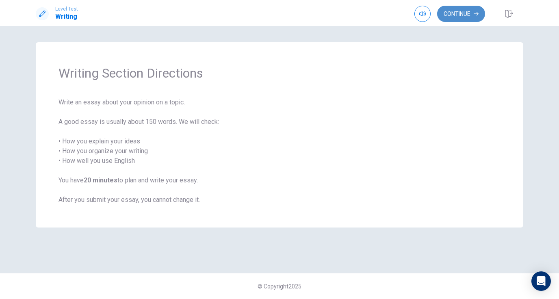
click at [455, 19] on button "Continue" at bounding box center [462, 14] width 48 height 16
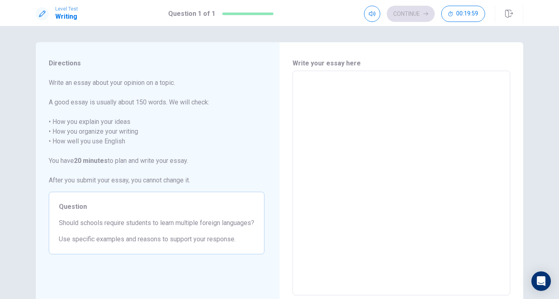
click at [349, 89] on textarea at bounding box center [401, 183] width 207 height 211
type textarea "i"
type textarea "x"
type textarea "i"
type textarea "x"
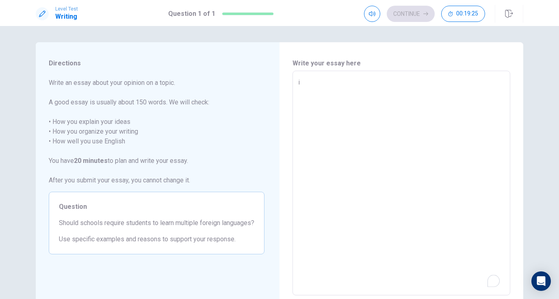
type textarea "i"
type textarea "x"
type textarea "I"
type textarea "x"
type textarea "I"
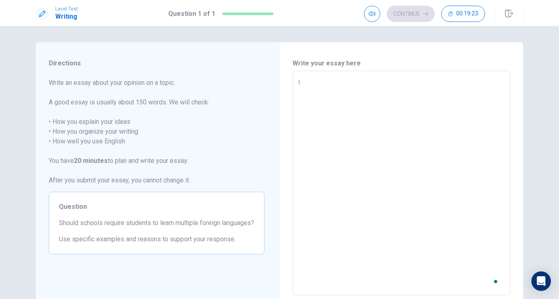
type textarea "x"
type textarea "I t"
type textarea "x"
type textarea "I th"
type textarea "x"
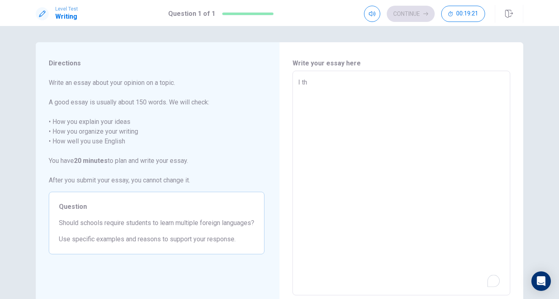
type textarea "I thi"
type textarea "x"
type textarea "I thin"
type textarea "x"
type textarea "I think"
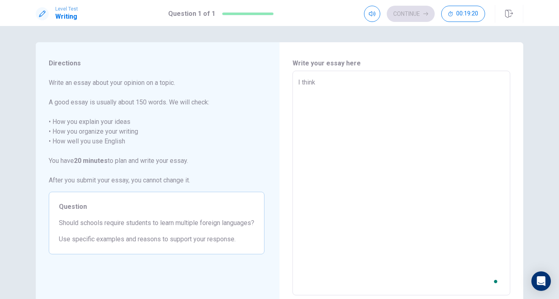
type textarea "x"
type textarea "I think"
type textarea "x"
type textarea "I think i"
type textarea "x"
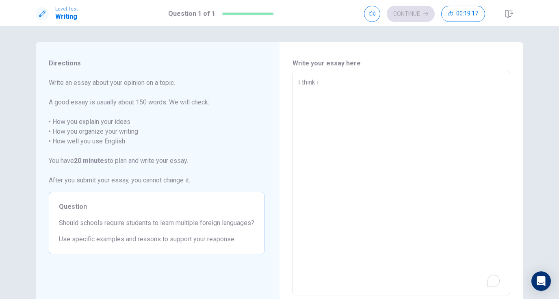
type textarea "I think is"
type textarea "x"
type textarea "I think is"
type textarea "x"
type textarea "I think is g"
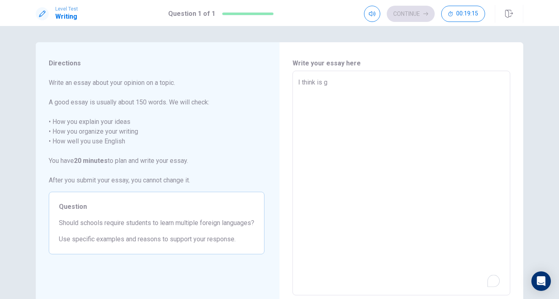
type textarea "x"
type textarea "I think is go"
type textarea "x"
type textarea "I think is goo"
type textarea "x"
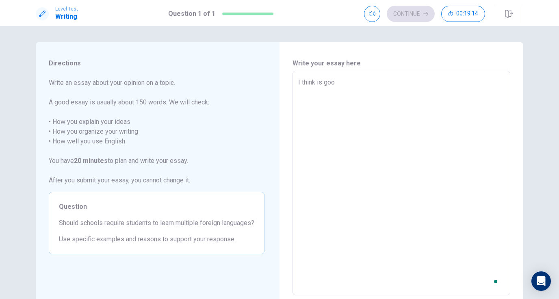
type textarea "I think is good"
type textarea "x"
type textarea "I think is good"
type textarea "x"
type textarea "I think is good t"
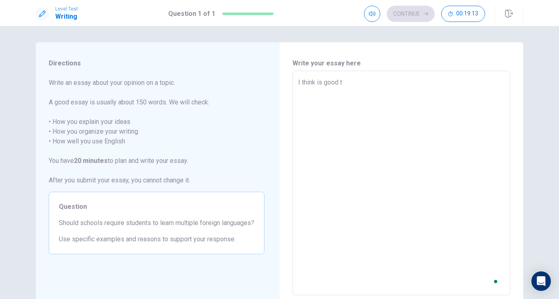
type textarea "x"
type textarea "I think is good to"
type textarea "x"
type textarea "I think is good to"
type textarea "x"
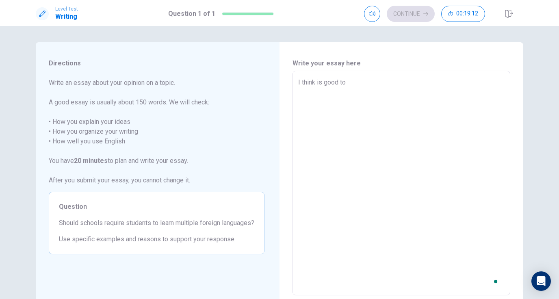
type textarea "I think is good to l"
type textarea "x"
type textarea "I think is good to le"
type textarea "x"
type textarea "I think is good to ler"
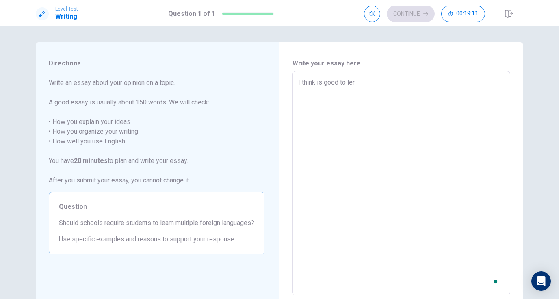
type textarea "x"
type textarea "I think is good to lera"
type textarea "x"
type textarea "I think is good to leran"
type textarea "x"
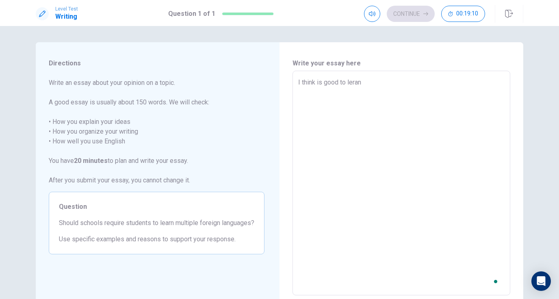
type textarea "I think is good to leran"
type textarea "x"
type textarea "I think is good to leran"
type textarea "x"
type textarea "I think is good to lera"
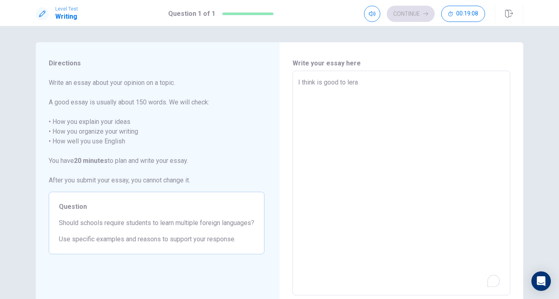
type textarea "x"
type textarea "I think is good to ler"
type textarea "x"
type textarea "I think is good to le"
type textarea "x"
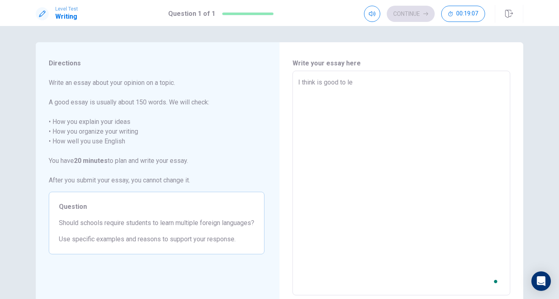
type textarea "I think is good to lea"
type textarea "x"
type textarea "I think is good to [PERSON_NAME]"
type textarea "x"
type textarea "I think is good to learn"
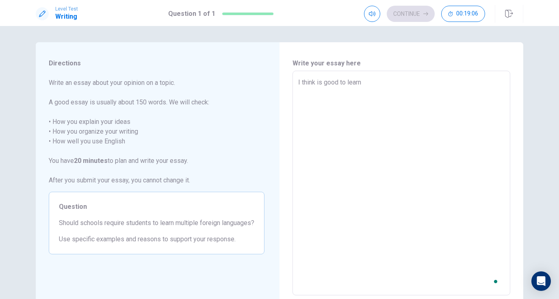
type textarea "x"
type textarea "I think is good to learn"
type textarea "x"
type textarea "I think is good to learn t"
type textarea "x"
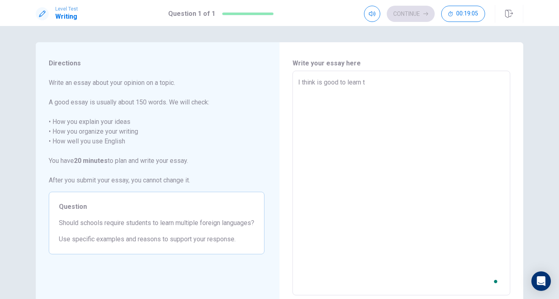
type textarea "I think is good to learn to"
type textarea "x"
type textarea "I think is good to learn t"
type textarea "x"
type textarea "I think is good to learn"
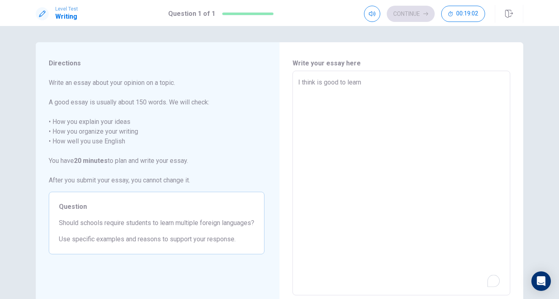
type textarea "x"
type textarea "I think is good to learn a"
type textarea "x"
type textarea "I think is good to learn a"
type textarea "x"
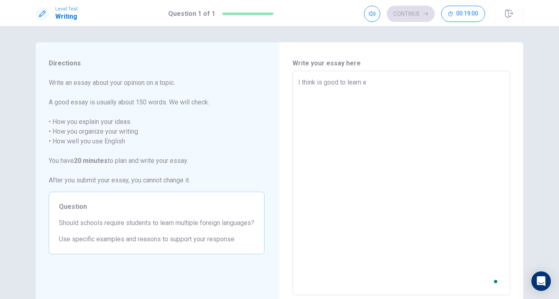
type textarea "I think is good to learn a f"
type textarea "x"
type textarea "I think is good to learn a fe"
type textarea "x"
type textarea "I think is good to learn a few"
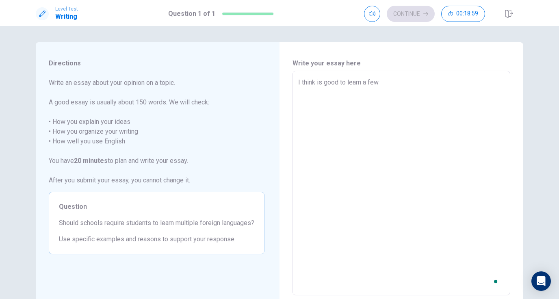
type textarea "x"
type textarea "I think is good to learn a few"
type textarea "x"
type textarea "I think is good to learn a few o"
type textarea "x"
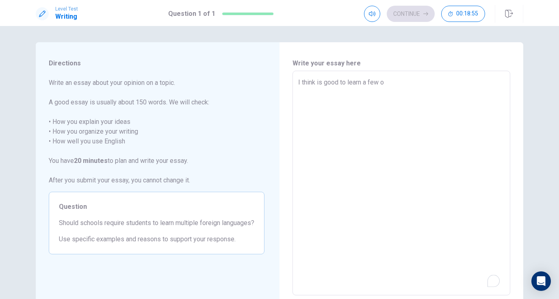
type textarea "I think is good to learn a few ot"
type textarea "x"
type textarea "I think is good to learn a few oth"
type textarea "x"
type textarea "I think is good to learn a few othe"
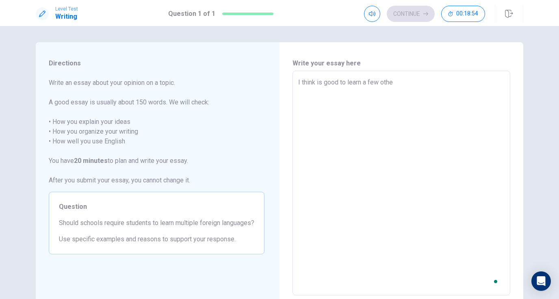
type textarea "x"
type textarea "I think is good to learn a few other"
type textarea "x"
type textarea "I think is good to learn a few other"
type textarea "x"
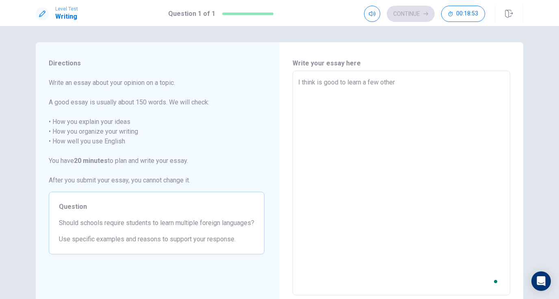
type textarea "I think is good to learn a few other l"
type textarea "x"
type textarea "I think is good to learn a few other la"
type textarea "x"
type textarea "I think is good to learn a few other lan"
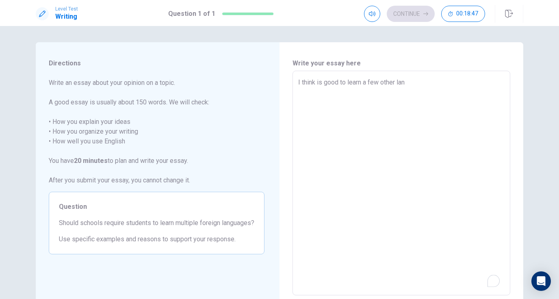
type textarea "x"
type textarea "I think is good to learn a few other lang"
type textarea "x"
type textarea "I think is good to learn a few other langu"
type textarea "x"
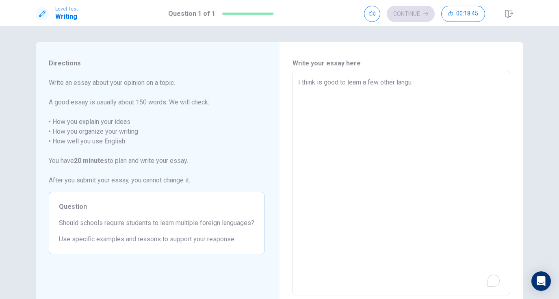
type textarea "I think is good to learn a few other langua"
type textarea "x"
type textarea "I think is good to learn a few other languag"
type textarea "x"
type textarea "I think is good to learn a few other language"
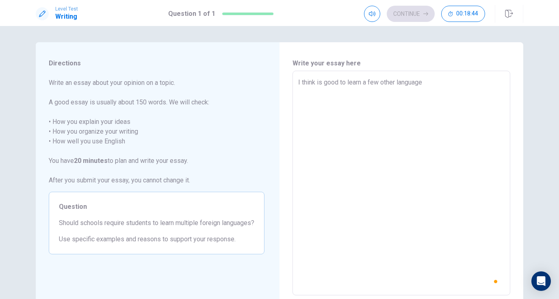
type textarea "x"
type textarea "I think is good to learn a few other languages"
type textarea "x"
type textarea "I think is good to learn a few other languages"
type textarea "x"
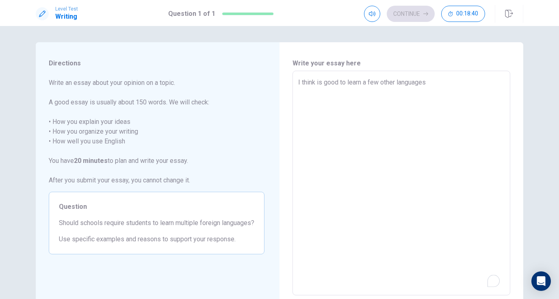
type textarea "I think is good to learn a few other languages b"
type textarea "x"
type textarea "I think is good to learn a few other languages bu"
type textarea "x"
type textarea "I think is good to learn a few other languages but"
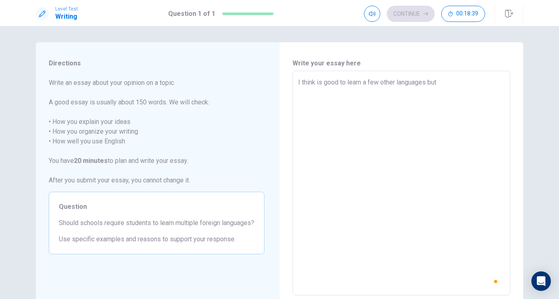
type textarea "x"
type textarea "I think is good to learn a few other languages but"
type textarea "x"
type textarea "I think is good to learn a few other languages but t"
type textarea "x"
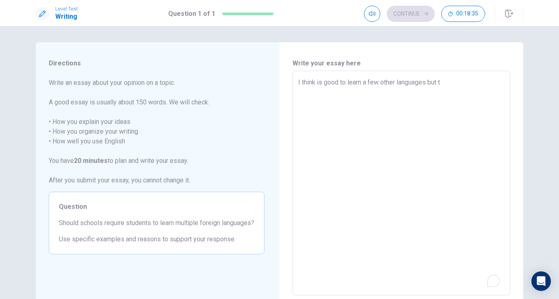
type textarea "I think is good to learn a few other languages but th"
type textarea "x"
type textarea "I think is good to learn a few other languages but the"
type textarea "x"
type textarea "I think is good to learn a few other languages but the"
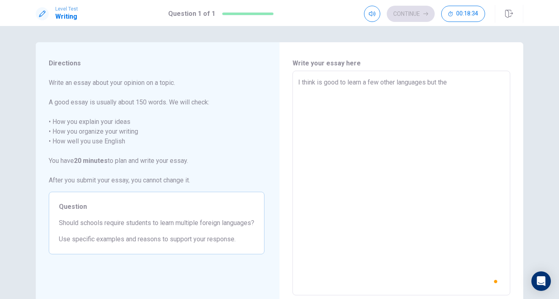
type textarea "x"
type textarea "I think is good to learn a few other languages but the s"
type textarea "x"
type textarea "I think is good to learn a few other languages but the sh"
type textarea "x"
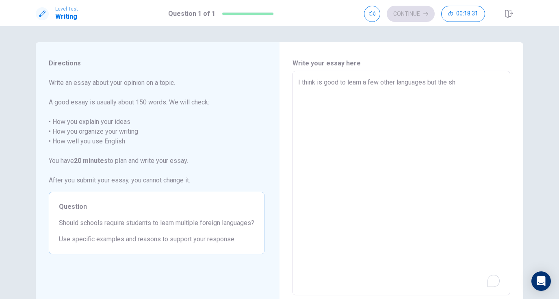
type textarea "I think is good to learn a few other languages but the s"
type textarea "x"
type textarea "I think is good to learn a few other languages but the sy"
type textarea "x"
type textarea "I think is good to learn a few other languages but the syu"
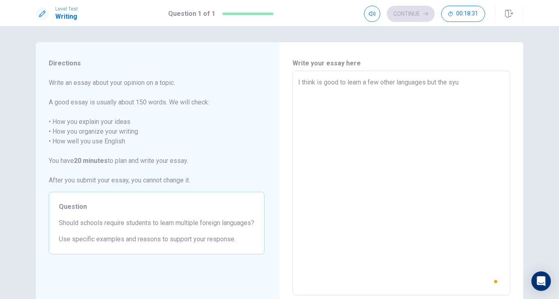
type textarea "x"
type textarea "I think is good to learn a few other languages but the syud"
type textarea "x"
type textarea "I think is good to learn a few other languages but the syude"
type textarea "x"
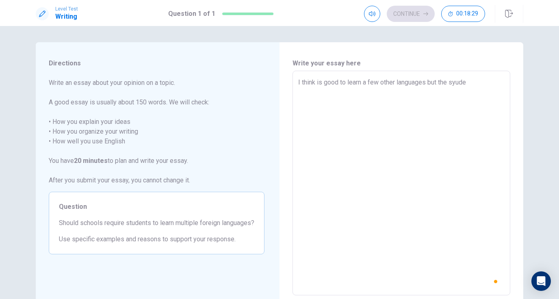
type textarea "I think is good to learn a few other languages but the syuden"
type textarea "x"
type textarea "I think is good to learn a few other languages but the syudenr"
type textarea "x"
type textarea "I think is good to learn a few other languages but the syuden"
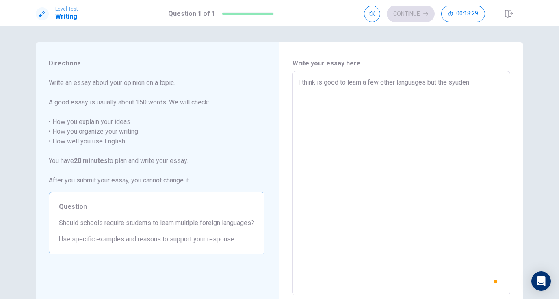
type textarea "x"
type textarea "I think is good to learn a few other languages but the syudent"
type textarea "x"
type textarea "I think is good to learn a few other languages but the syudent"
type textarea "x"
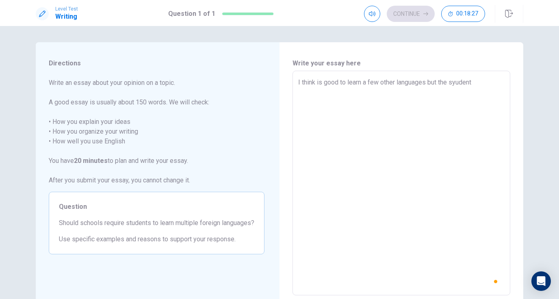
type textarea "I think is good to learn a few other languages but the syudent s"
type textarea "x"
type textarea "I think is good to learn a few other languages but the syudent"
type textarea "x"
type textarea "I think is good to learn a few other languages but the syudent"
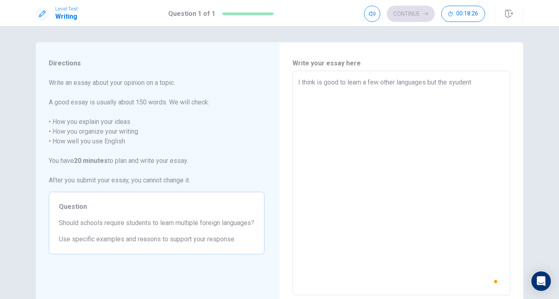
type textarea "x"
type textarea "I think is good to learn a few other languages but the syudents"
type textarea "x"
type textarea "I think is good to learn a few other languages but the syudents"
type textarea "x"
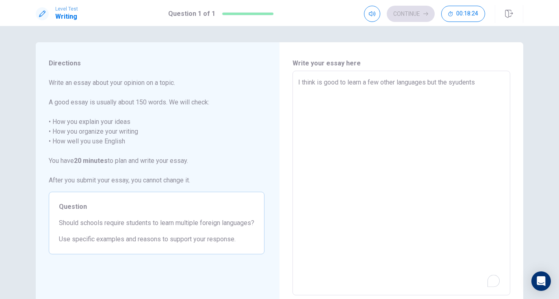
type textarea "I think is good to learn a few other languages but the syudents s"
type textarea "x"
type textarea "I think is good to learn a few other languages but the syudents sh"
type textarea "x"
type textarea "I think is good to learn a few other languages but the syudents sho"
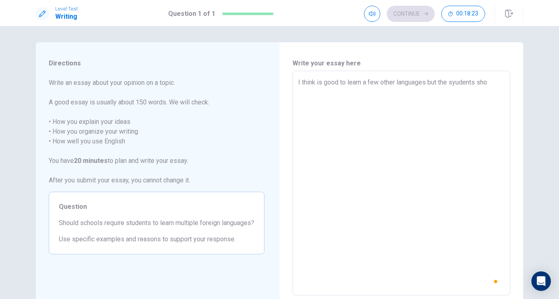
type textarea "x"
type textarea "I think is good to learn a few other languages but the syudents shou"
type textarea "x"
type textarea "I think is good to learn a few other languages but the syudents shoul"
type textarea "x"
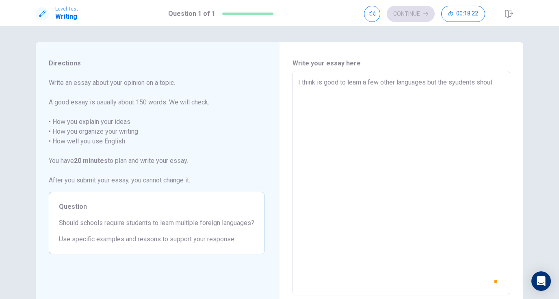
type textarea "I think is good to learn a few other languages but the syudents should"
type textarea "x"
type textarea "I think is good to learn a few other languages but the syudents should"
type textarea "x"
type textarea "I think is good to learn a few other languages but the syudents should b"
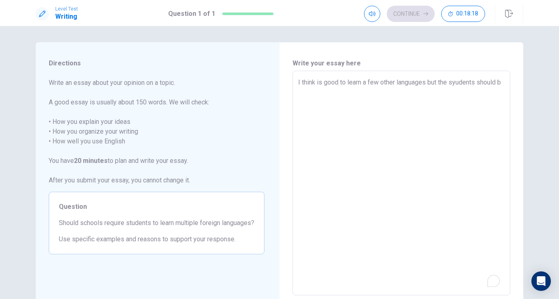
type textarea "x"
type textarea "I think is good to learn a few other languages but the syudents should be"
type textarea "x"
type textarea "I think is good to learn a few other languages but the syudents should be"
type textarea "x"
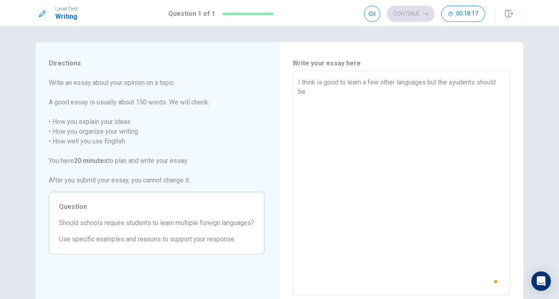
type textarea "I think is good to learn a few other languages but the syudents should be h"
type textarea "x"
type textarea "I think is good to learn a few other languages but the syudents should be ha"
type textarea "x"
type textarea "I think is good to learn a few other languages but the syudents should be hap"
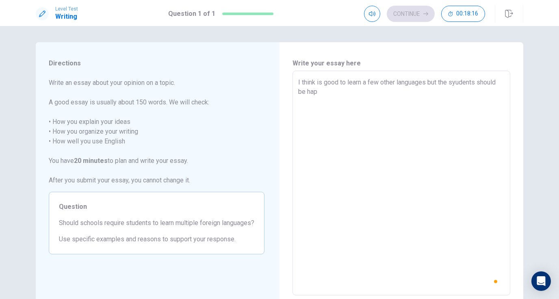
type textarea "x"
click at [322, 84] on textarea "I think is good to learn a few other languages but the syudents should be happy…" at bounding box center [401, 183] width 207 height 211
click at [316, 86] on textarea "I think is good to learn a few other languages but the syudents should be happy…" at bounding box center [401, 183] width 207 height 211
click at [410, 110] on textarea "I think it is good to learn a few other languages but the syudents should be ha…" at bounding box center [401, 183] width 207 height 211
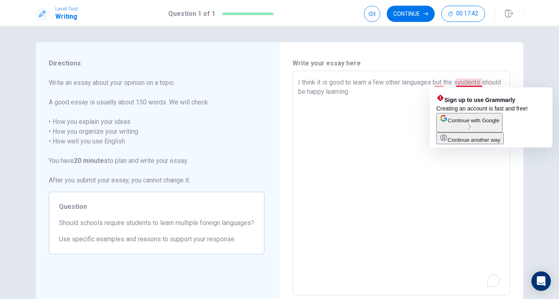
click at [468, 83] on textarea "I think it is good to learn a few other languages but the syudents should be ha…" at bounding box center [401, 183] width 207 height 211
click at [464, 84] on textarea "I think it is good to learn a few other languages but the syudents should be ha…" at bounding box center [401, 183] width 207 height 211
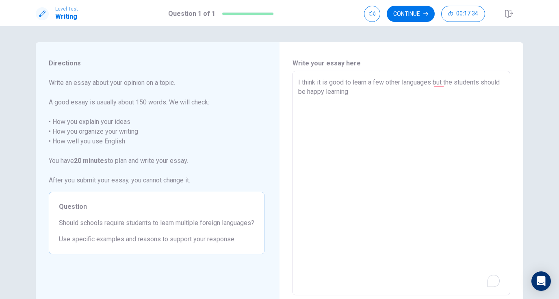
click at [421, 94] on textarea "I think it is good to learn a few other languages but the students should be ha…" at bounding box center [401, 183] width 207 height 211
click at [498, 96] on textarea "I think it is good to learn a few other languages but the students should be ha…" at bounding box center [401, 183] width 207 height 211
click at [453, 103] on textarea "I think it is good to learn a few other languages but the students should be ha…" at bounding box center [401, 183] width 207 height 211
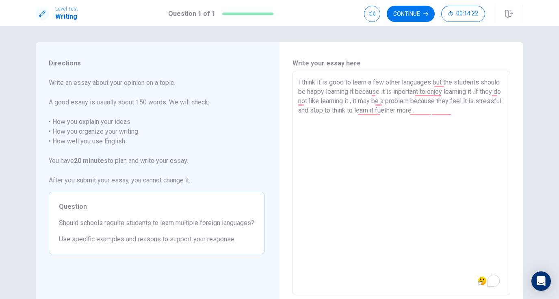
click at [467, 108] on textarea "I think it is good to learn a few other languages but the students should be ha…" at bounding box center [401, 183] width 207 height 211
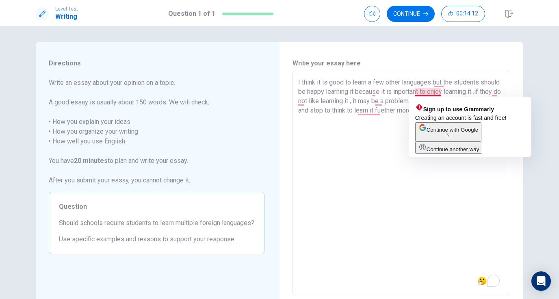
click at [420, 91] on textarea "I think it is good to learn a few other languages but the students should be ha…" at bounding box center [401, 183] width 207 height 211
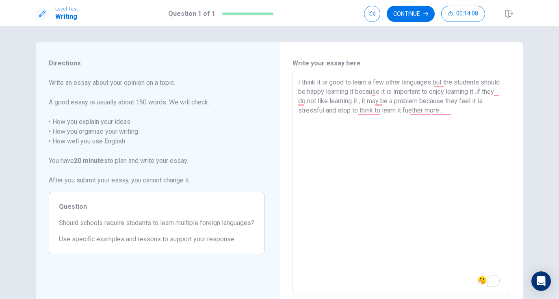
click at [467, 118] on textarea "I think it is good to learn a few other languages but the students should be ha…" at bounding box center [401, 183] width 207 height 211
drag, startPoint x: 403, startPoint y: 83, endPoint x: 433, endPoint y: 83, distance: 30.1
click at [433, 83] on textarea "I think it is good to learn a few other languages but the students should be ha…" at bounding box center [401, 183] width 207 height 211
click at [385, 135] on textarea "I think it is good to learn a few other languages but the students should be ha…" at bounding box center [401, 183] width 207 height 211
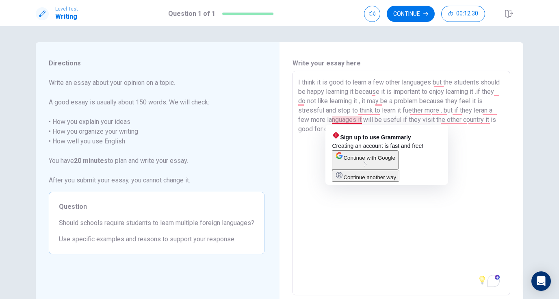
click at [340, 121] on textarea "I think it is good to learn a few other languages but the students should be ha…" at bounding box center [401, 183] width 207 height 211
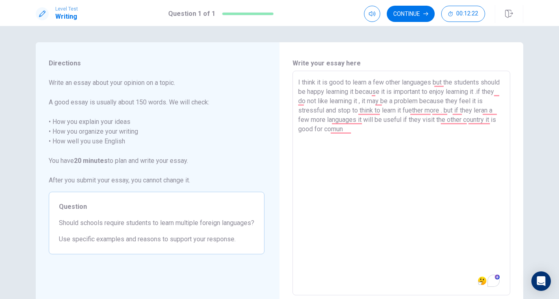
click at [369, 133] on textarea "I think it is good to learn a few other languages but the students should be ha…" at bounding box center [401, 183] width 207 height 211
click at [322, 138] on textarea "I think it is good to learn a few other languages but the students should be ha…" at bounding box center [401, 183] width 207 height 211
click at [341, 133] on textarea "I think it is good to learn a few other languages but the students should be ha…" at bounding box center [401, 183] width 207 height 211
click at [341, 144] on textarea "I think it is good to learn a few other languages but the students should be ha…" at bounding box center [401, 183] width 207 height 211
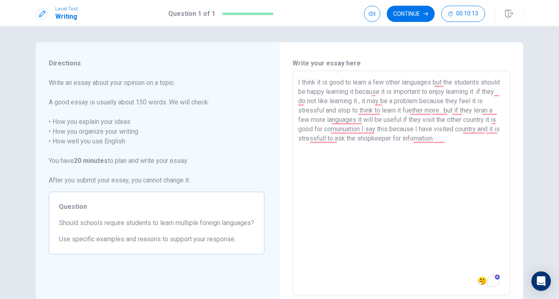
click at [412, 224] on textarea "I think it is good to learn a few other languages but the students should be ha…" at bounding box center [401, 183] width 207 height 211
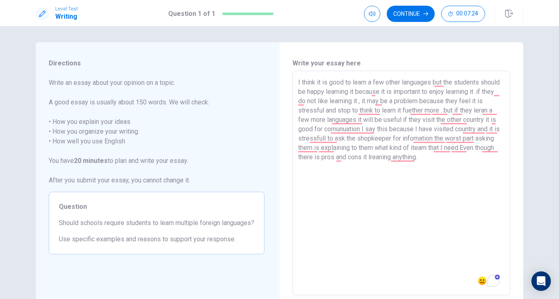
click at [362, 247] on textarea "I think it is good to learn a few other languages but the students should be ha…" at bounding box center [401, 183] width 207 height 211
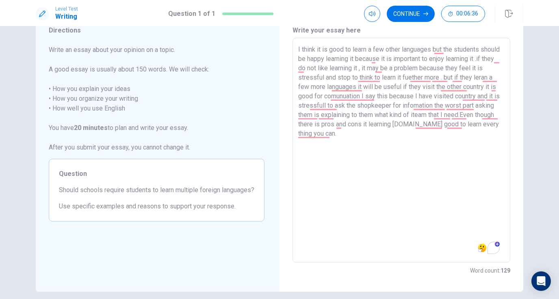
scroll to position [29, 0]
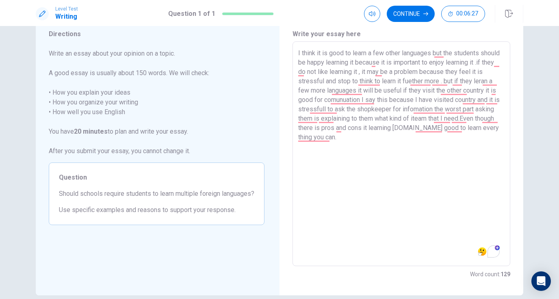
click at [445, 56] on textarea "I think it is good to learn a few other languages but the students should be ha…" at bounding box center [401, 153] width 207 height 211
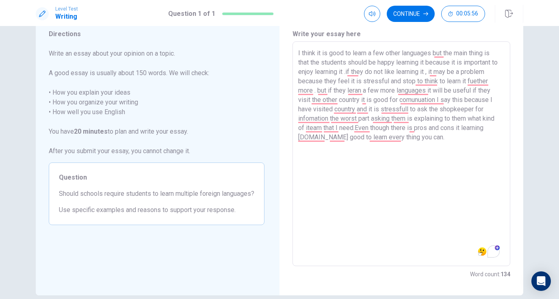
click at [425, 201] on textarea "I think it is good to learn a few other languages but the main thing is that th…" at bounding box center [401, 153] width 207 height 211
click at [414, 111] on textarea "I think it is good to learn a few other languages but the main thing is that th…" at bounding box center [401, 153] width 207 height 211
click at [437, 146] on textarea "I think it is good to learn a few other languages but the main thing is that th…" at bounding box center [401, 153] width 207 height 211
click at [451, 99] on textarea "I think it is good to learn a few other languages but the main thing is that th…" at bounding box center [401, 153] width 207 height 211
click at [506, 143] on div "I think it is good to learn a few other languages but the main thing is that th…" at bounding box center [402, 153] width 218 height 225
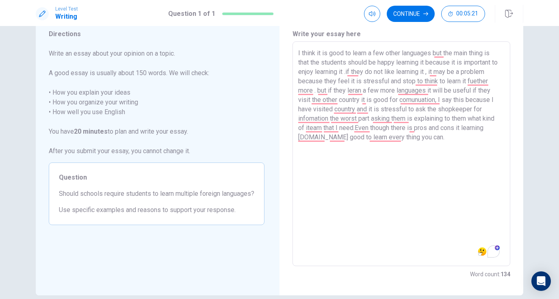
click at [442, 136] on textarea "I think it is good to learn a few other languages but the main thing is that th…" at bounding box center [401, 153] width 207 height 211
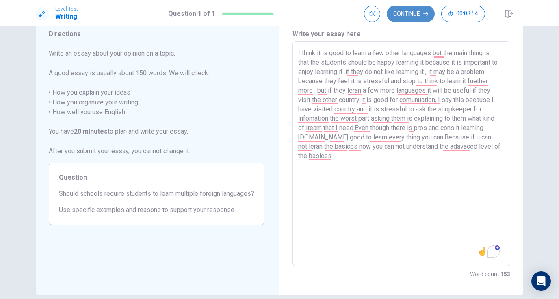
click at [411, 13] on button "Continue" at bounding box center [411, 14] width 48 height 16
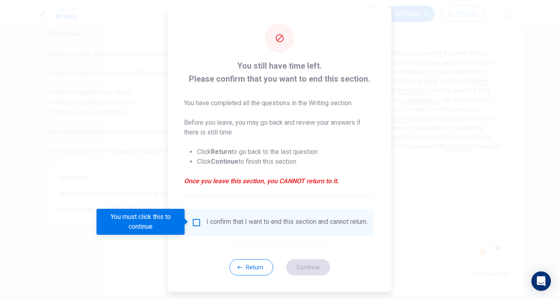
click at [229, 235] on div "I confirm that I want to end this section and cannot return." at bounding box center [279, 222] width 189 height 27
click at [290, 227] on div "I confirm that I want to end this section and cannot return." at bounding box center [287, 223] width 161 height 10
click at [195, 224] on input "You must click this to continue" at bounding box center [197, 223] width 10 height 10
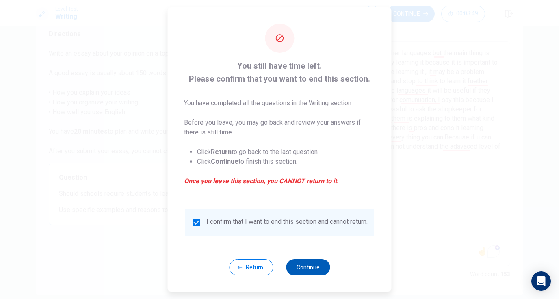
click at [311, 273] on button "Continue" at bounding box center [308, 267] width 44 height 16
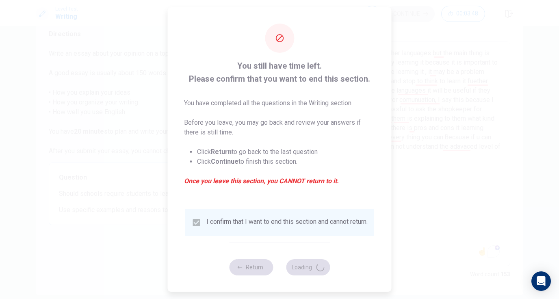
scroll to position [0, 0]
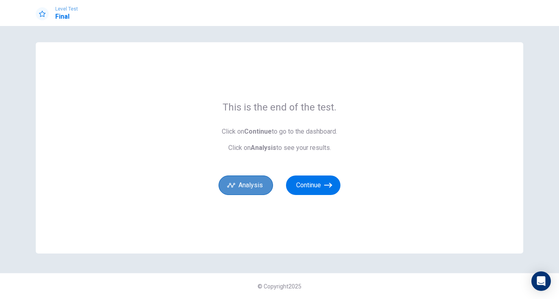
click at [266, 188] on button "Analysis" at bounding box center [246, 186] width 54 height 20
